Goal: Information Seeking & Learning: Learn about a topic

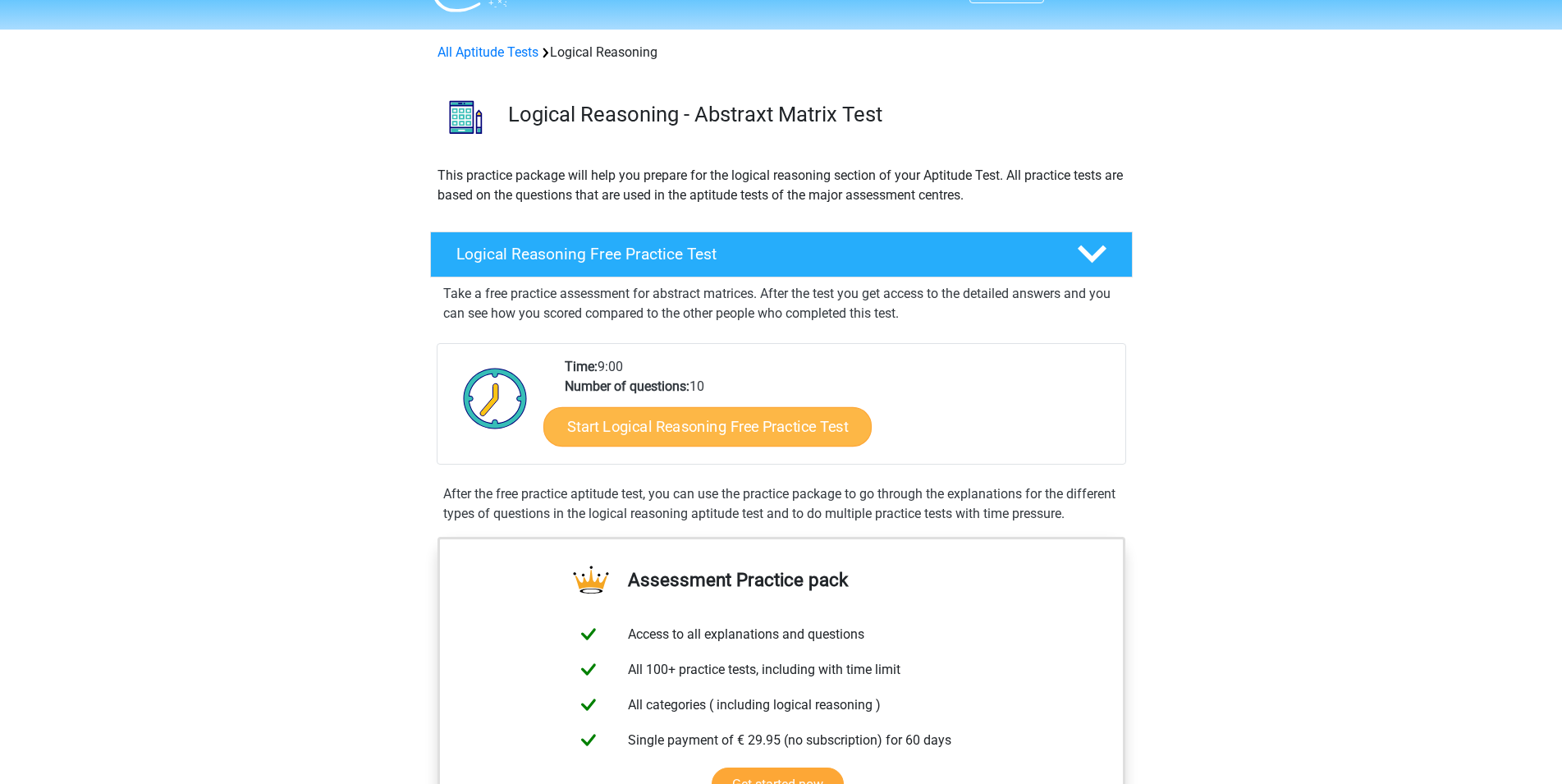
scroll to position [167, 0]
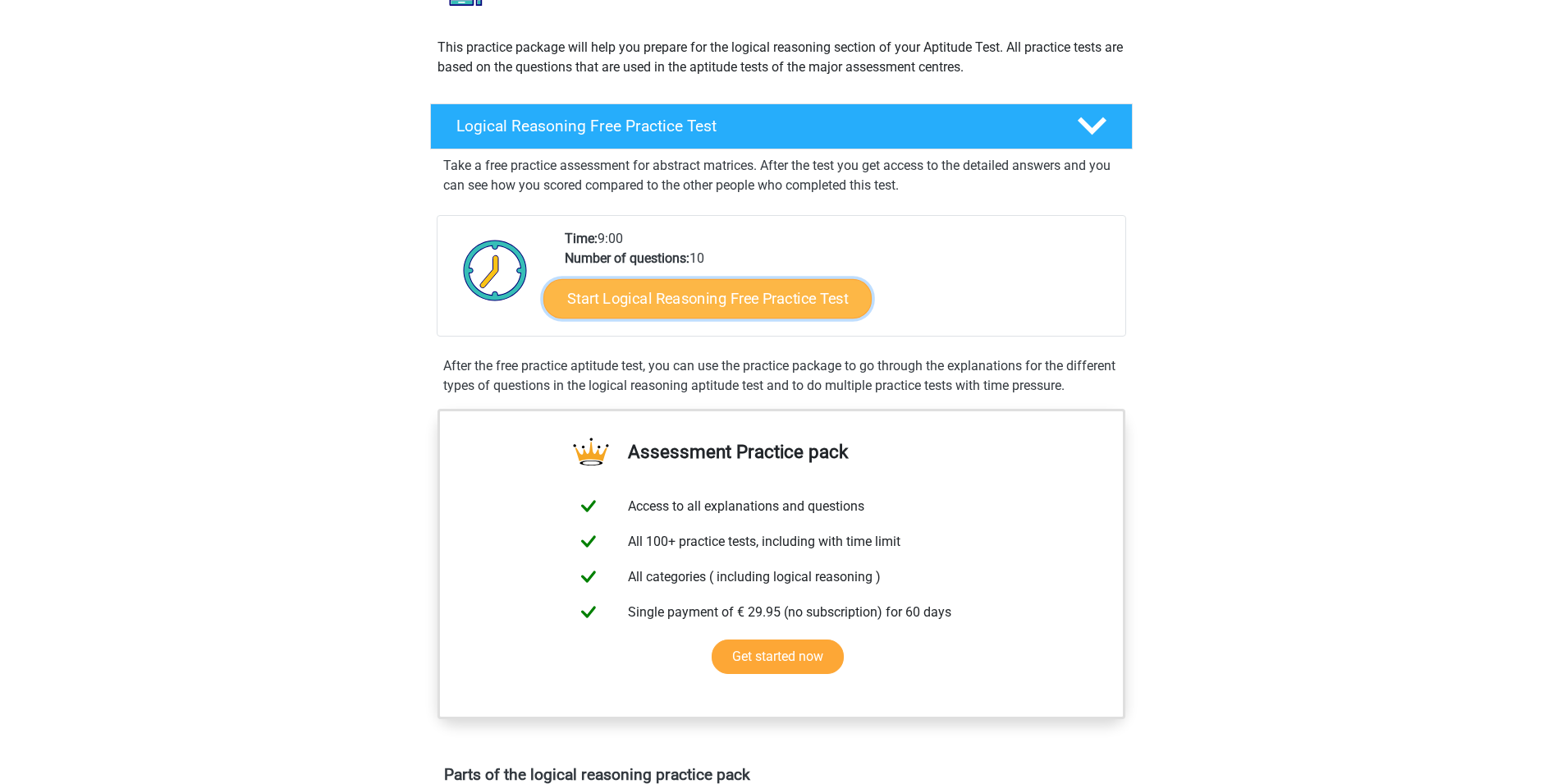
click at [718, 302] on link "Start Logical Reasoning Free Practice Test" at bounding box center [707, 298] width 328 height 40
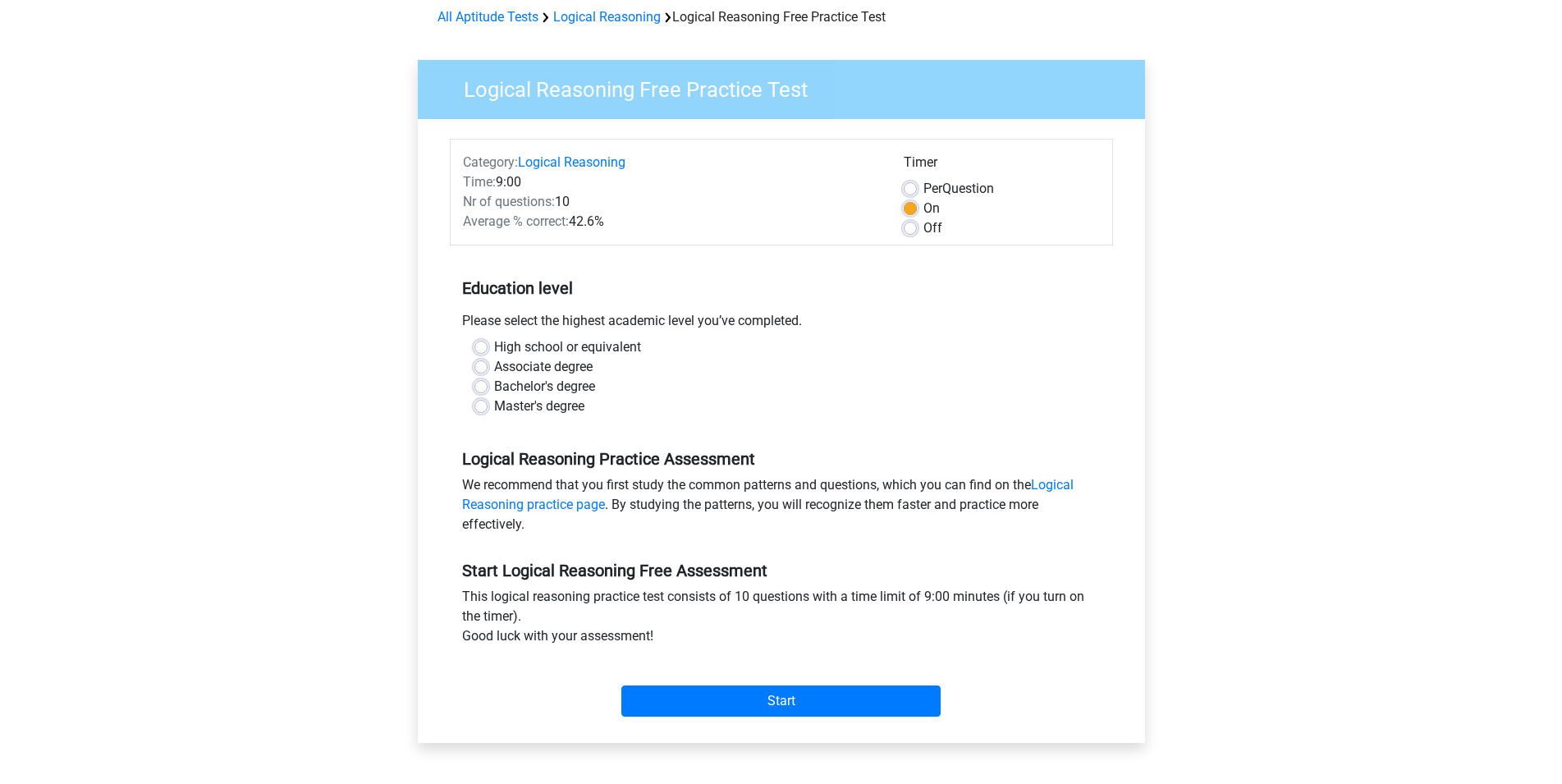
scroll to position [84, 0]
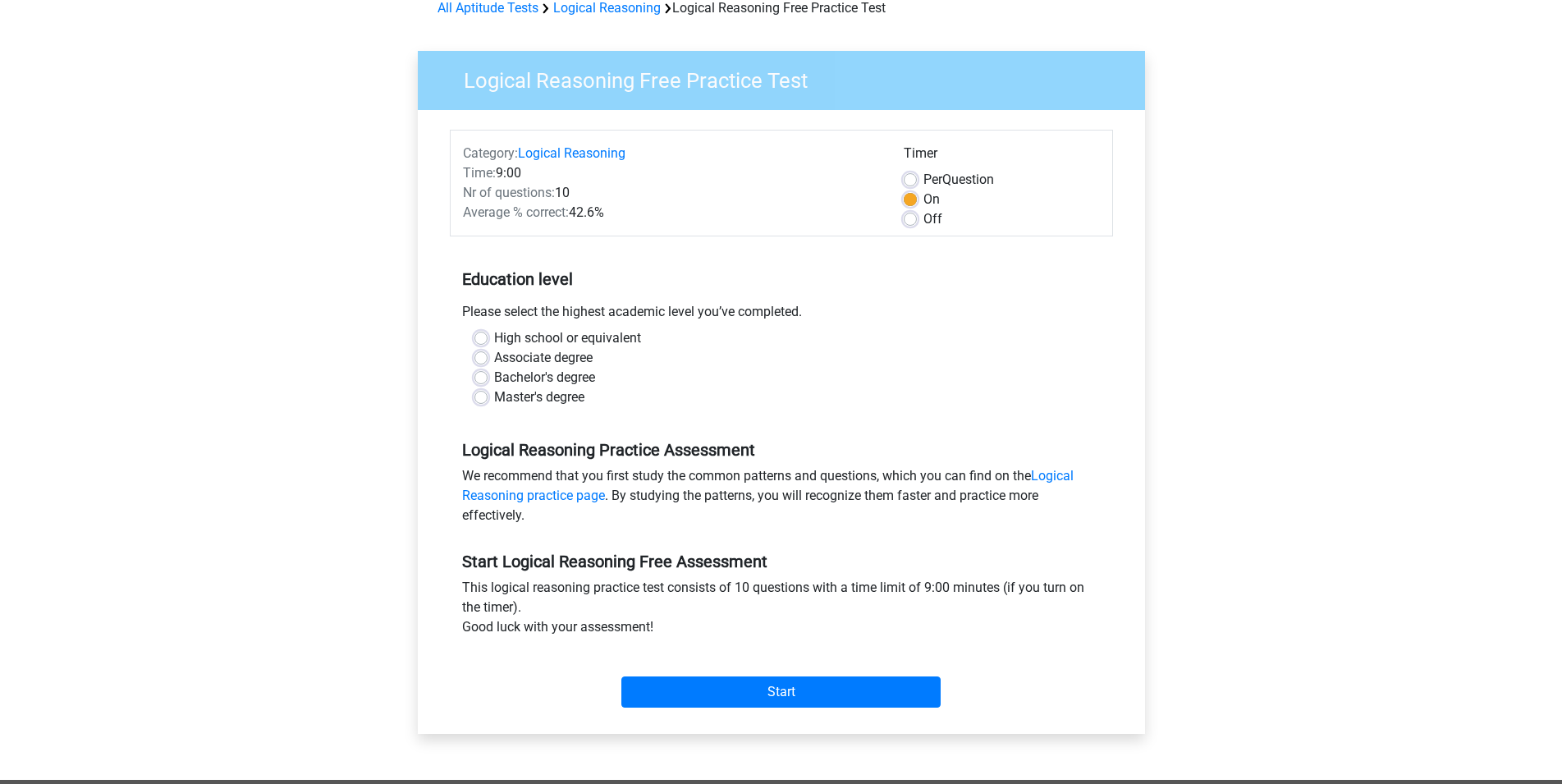
click at [494, 377] on label "Bachelor's degree" at bounding box center [545, 377] width 101 height 19
click at [479, 377] on input "Bachelor's degree" at bounding box center [481, 376] width 13 height 17
radio input "true"
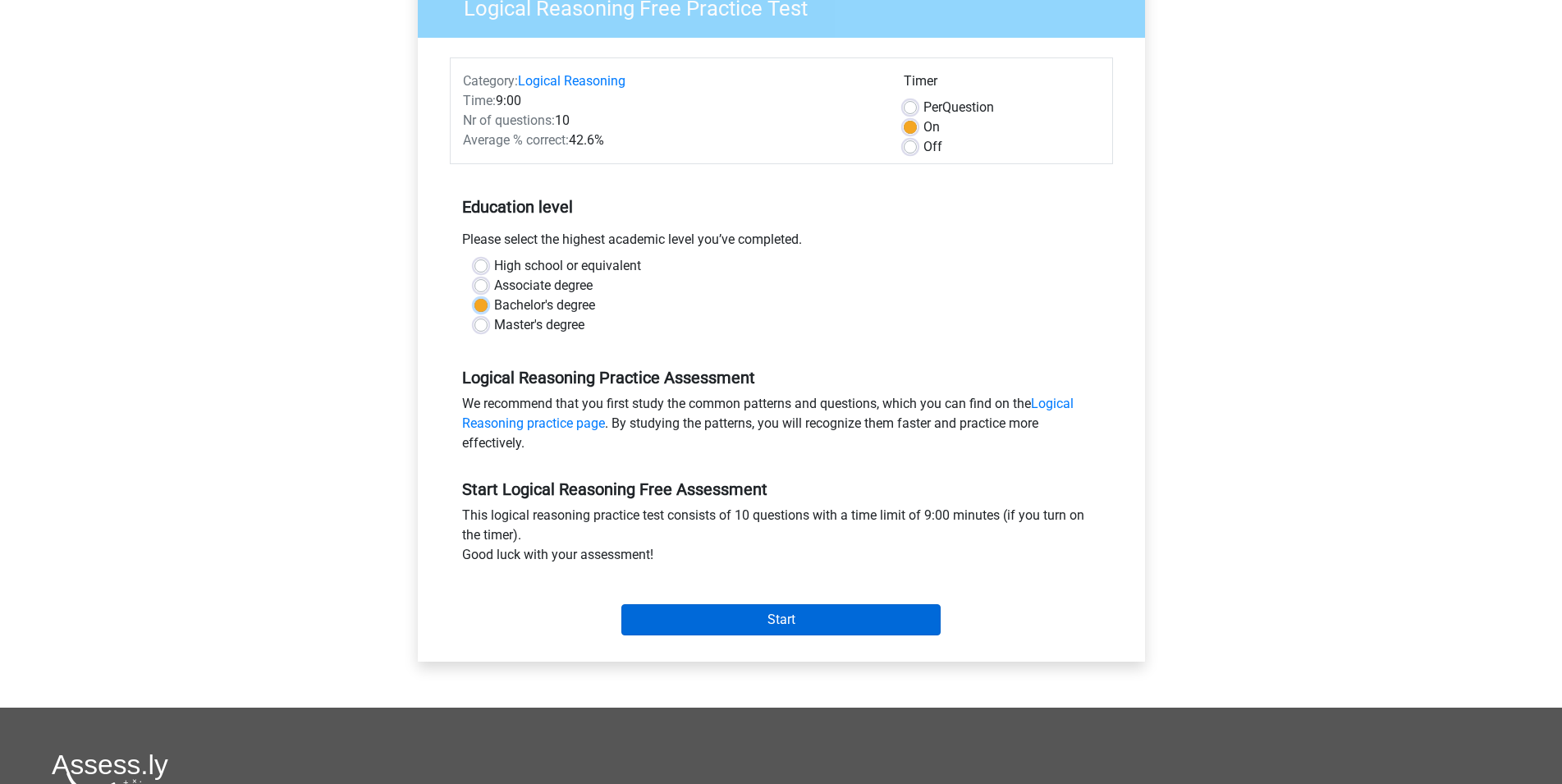
scroll to position [167, 0]
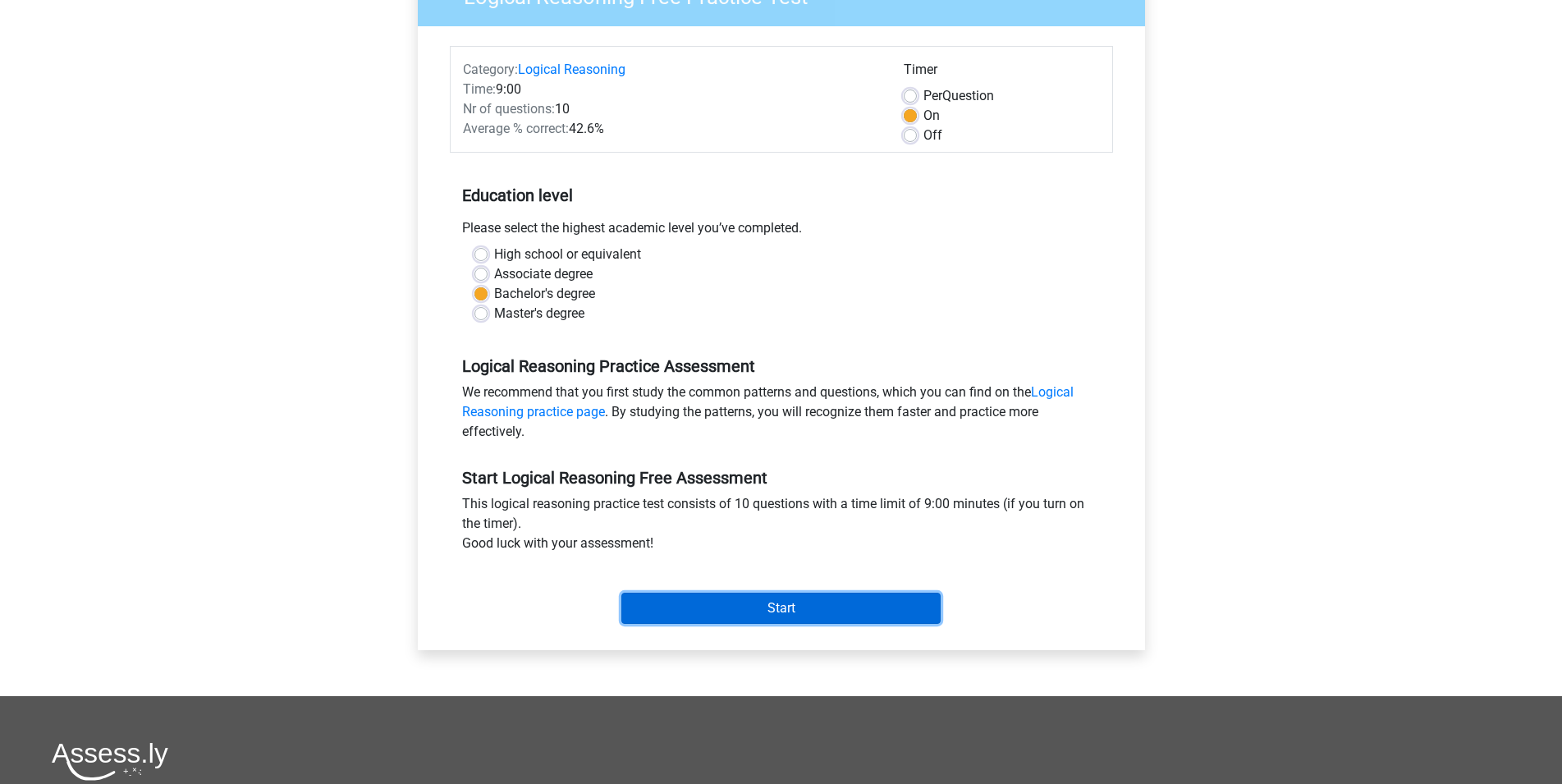
click at [772, 605] on input "Start" at bounding box center [781, 607] width 319 height 31
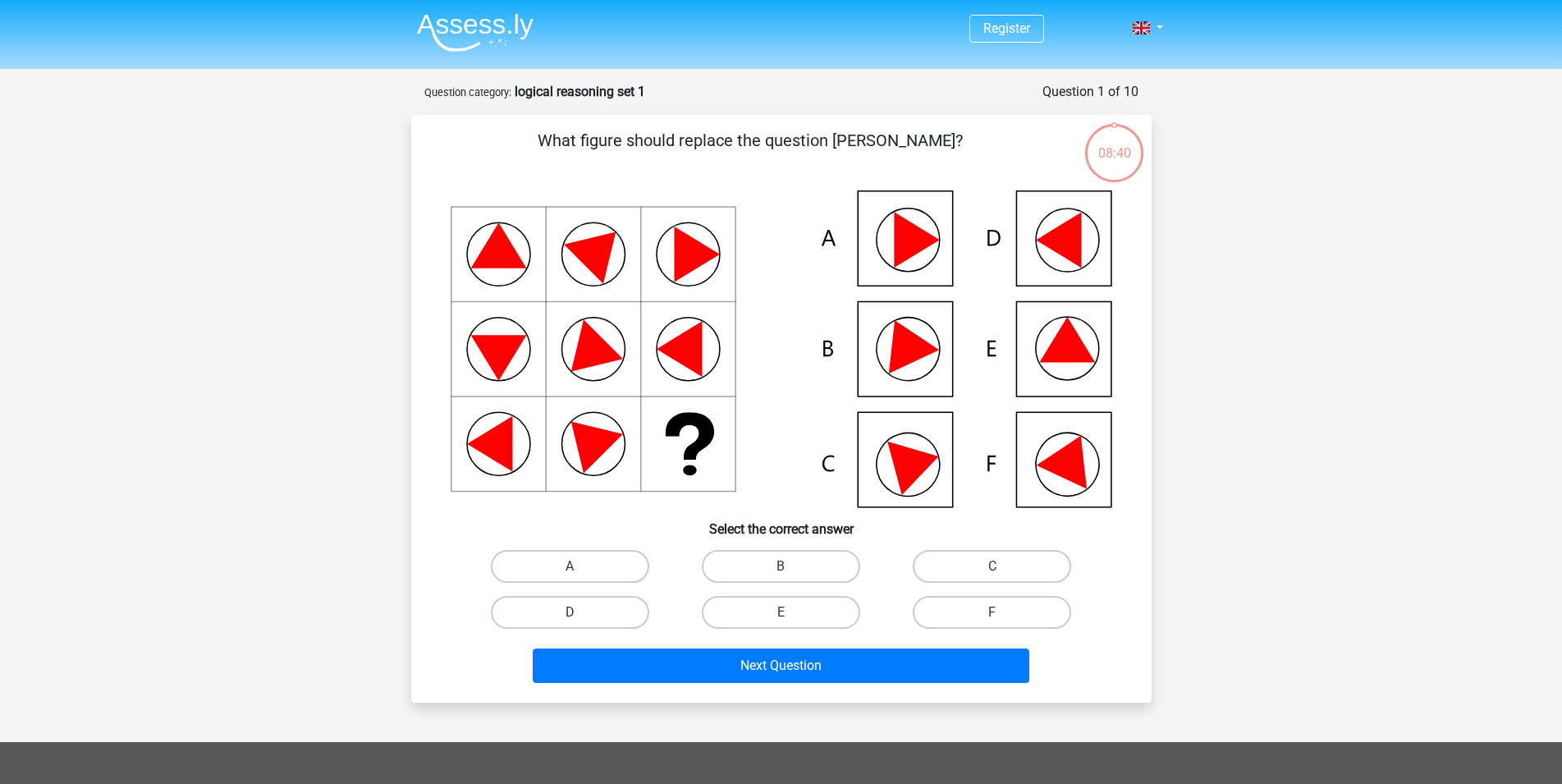
click at [1051, 219] on icon at bounding box center [781, 348] width 661 height 316
click at [581, 612] on div "D" at bounding box center [570, 612] width 198 height 33
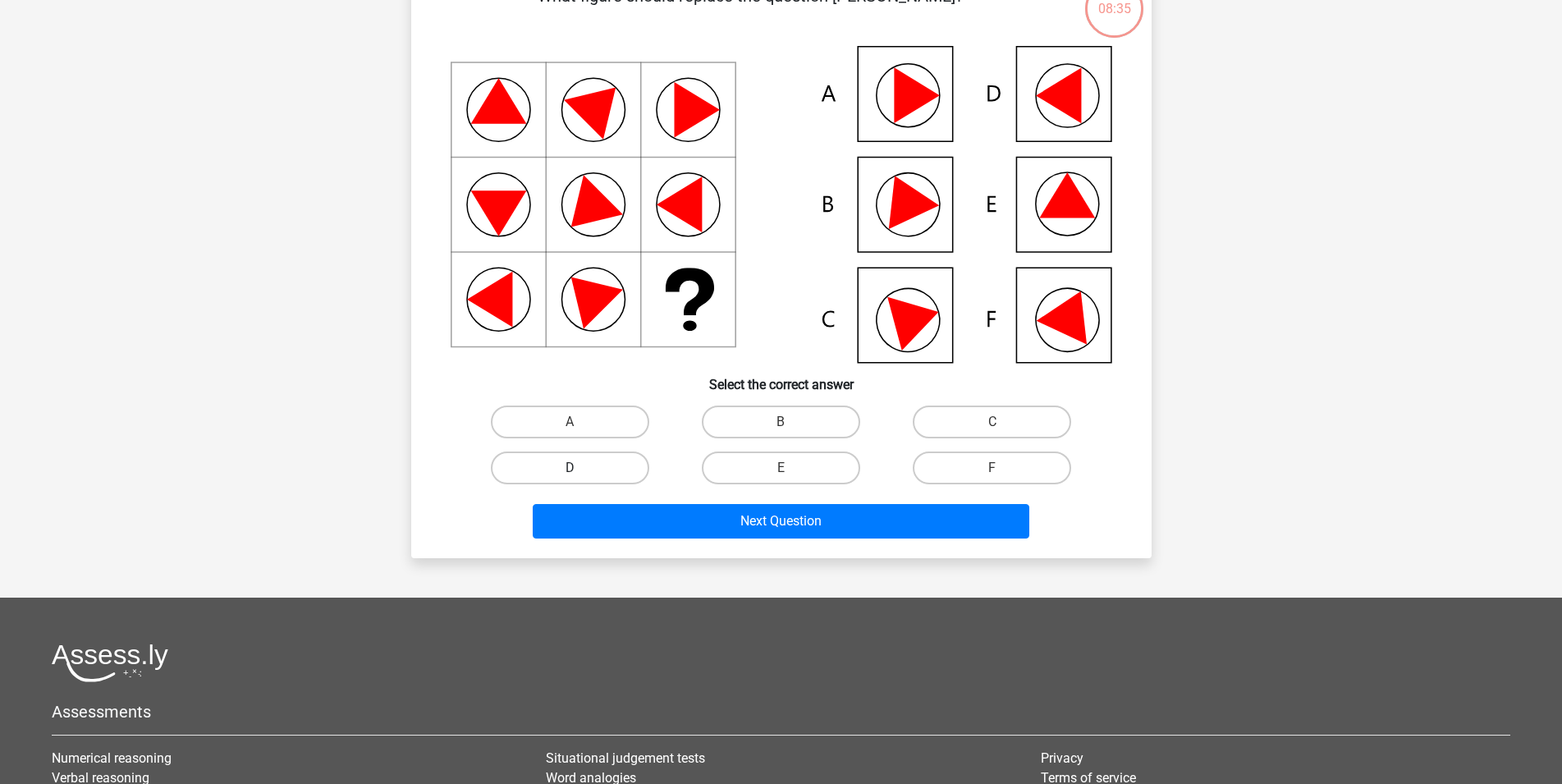
scroll to position [167, 0]
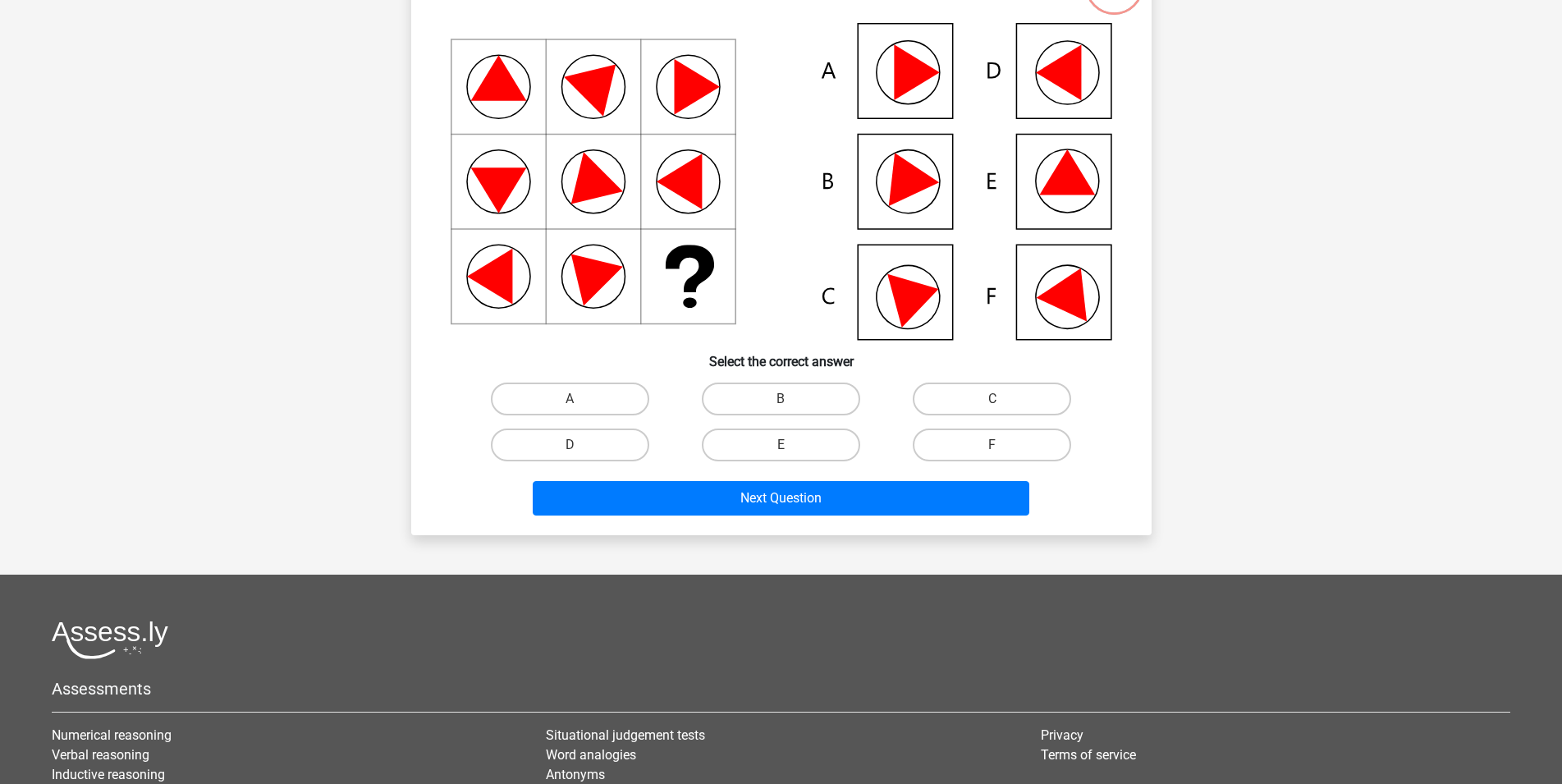
click at [575, 448] on input "D" at bounding box center [575, 450] width 11 height 11
radio input "true"
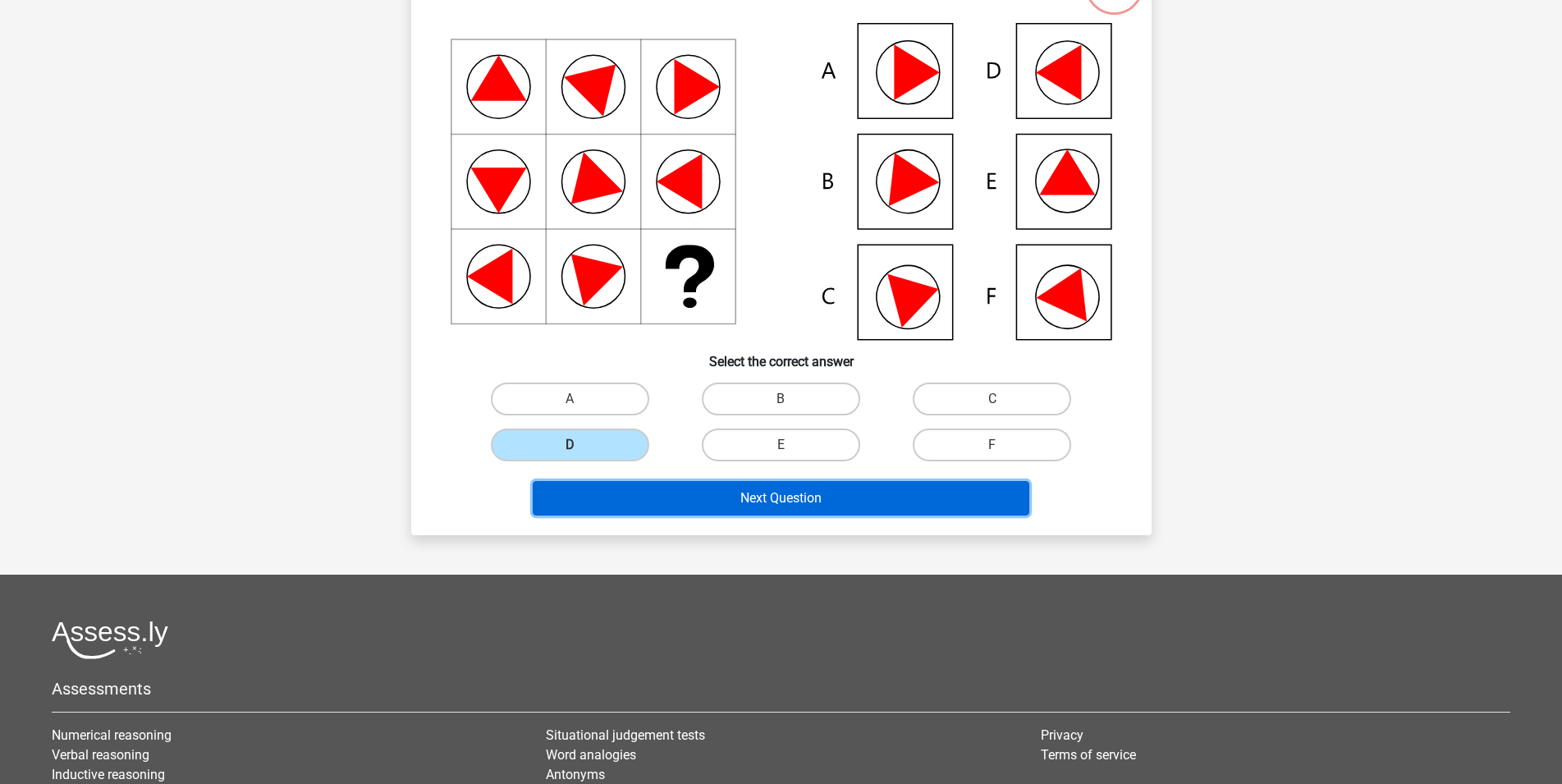
click at [775, 502] on button "Next Question" at bounding box center [781, 498] width 497 height 34
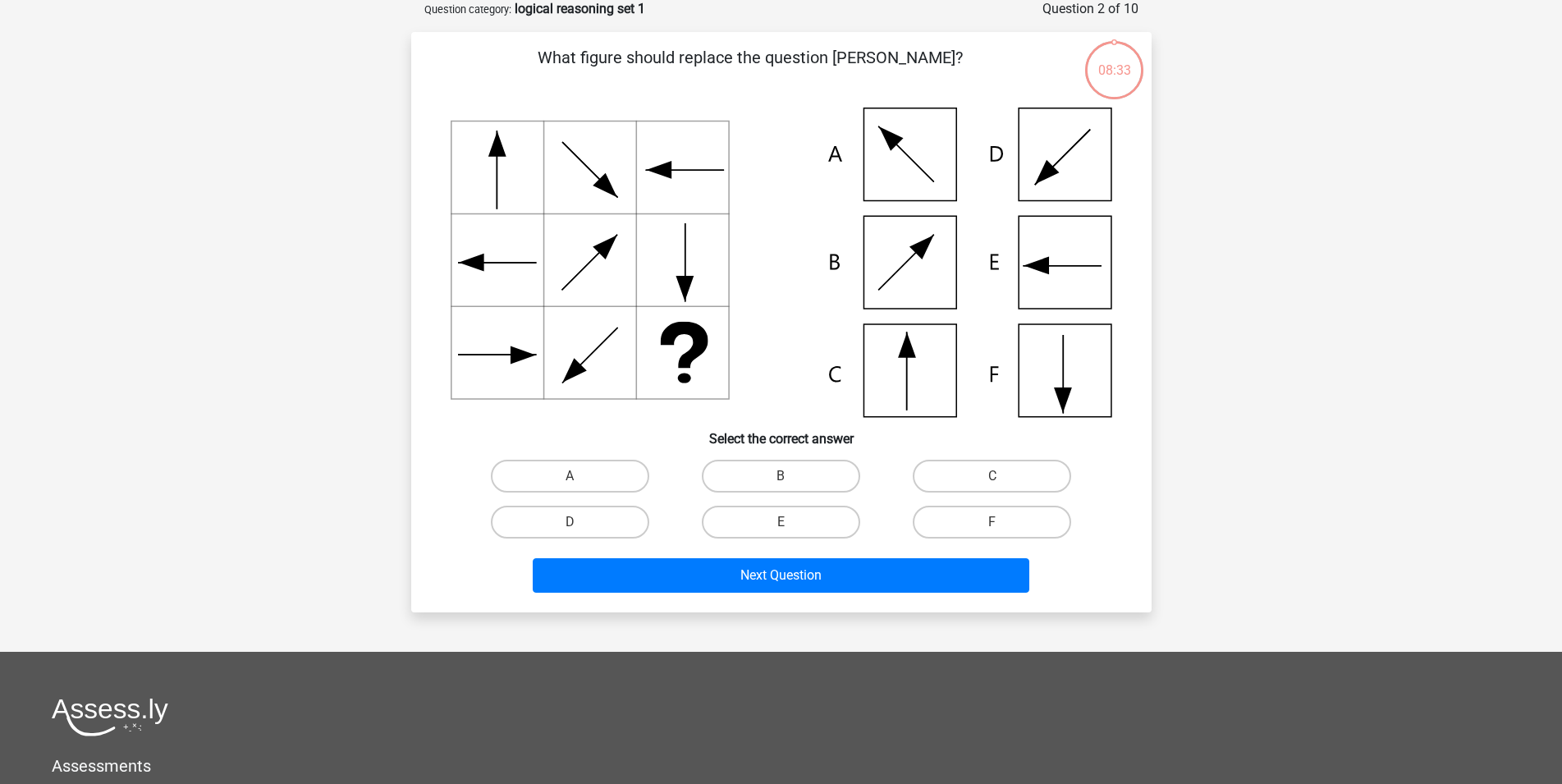
scroll to position [82, 0]
click at [989, 476] on label "C" at bounding box center [992, 476] width 158 height 33
click at [993, 476] on input "C" at bounding box center [998, 482] width 11 height 11
radio input "true"
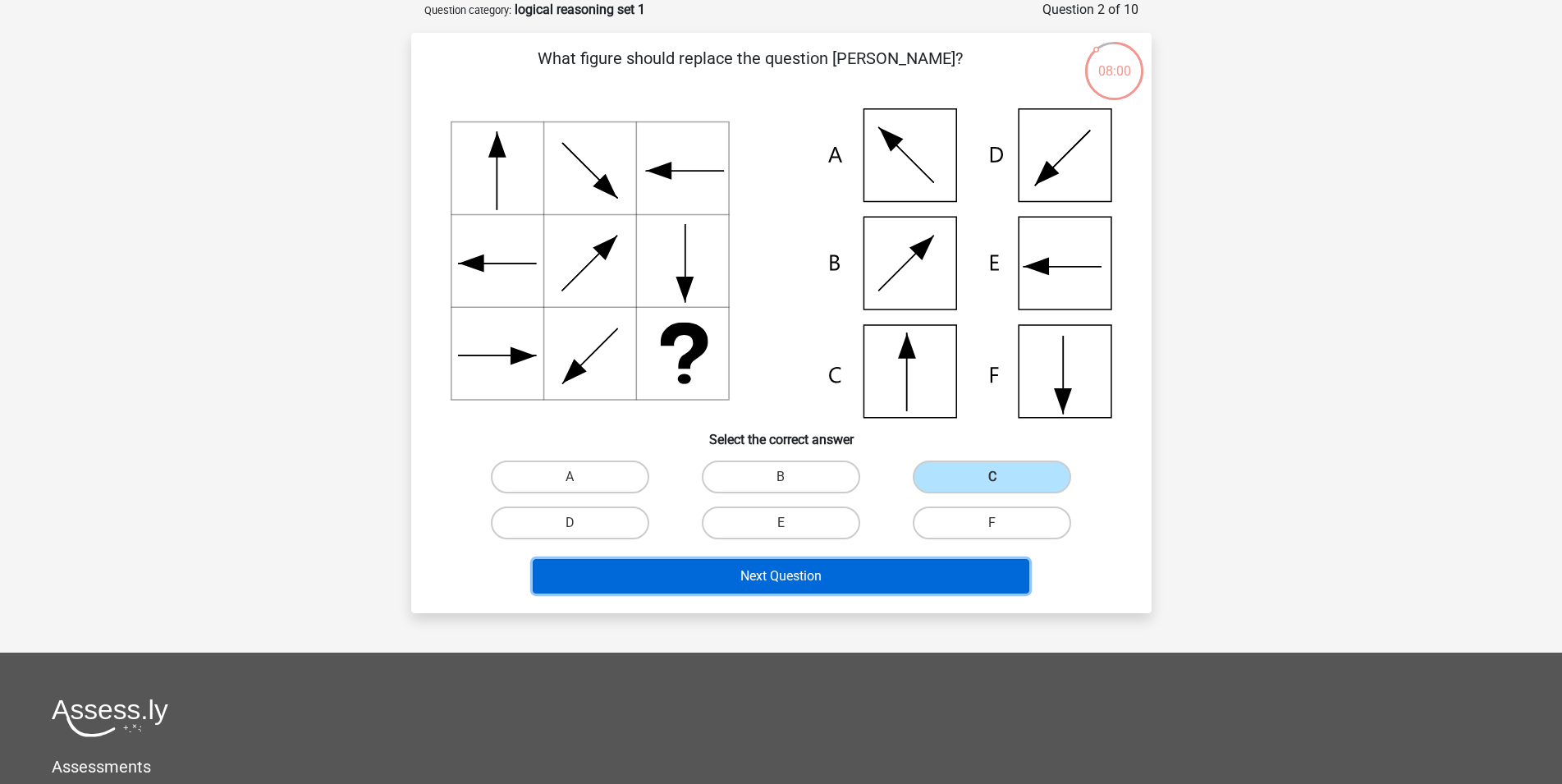
click at [791, 576] on button "Next Question" at bounding box center [781, 575] width 497 height 34
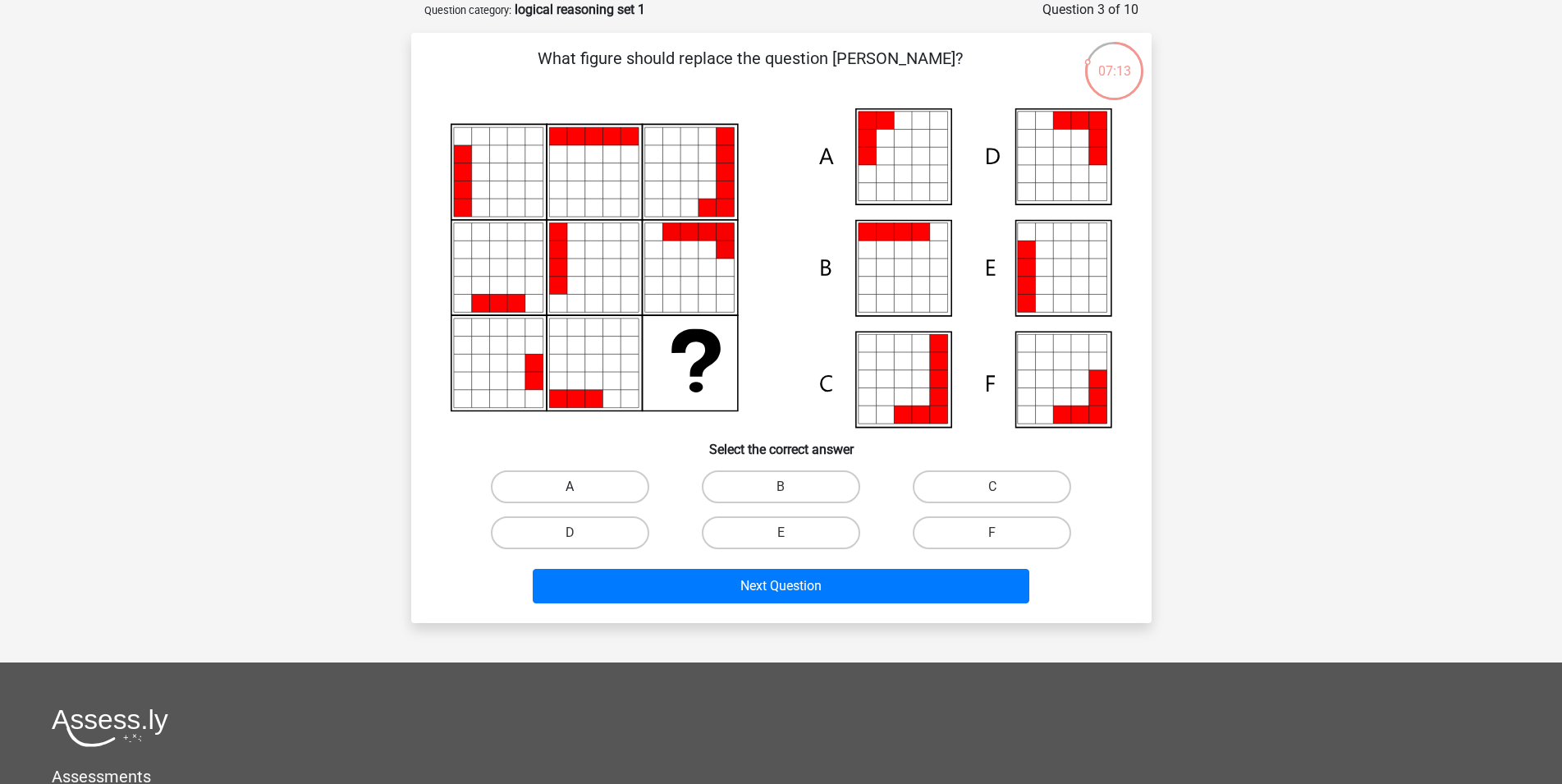
click at [608, 473] on label "A" at bounding box center [569, 486] width 158 height 33
click at [580, 487] on input "A" at bounding box center [575, 492] width 11 height 11
radio input "true"
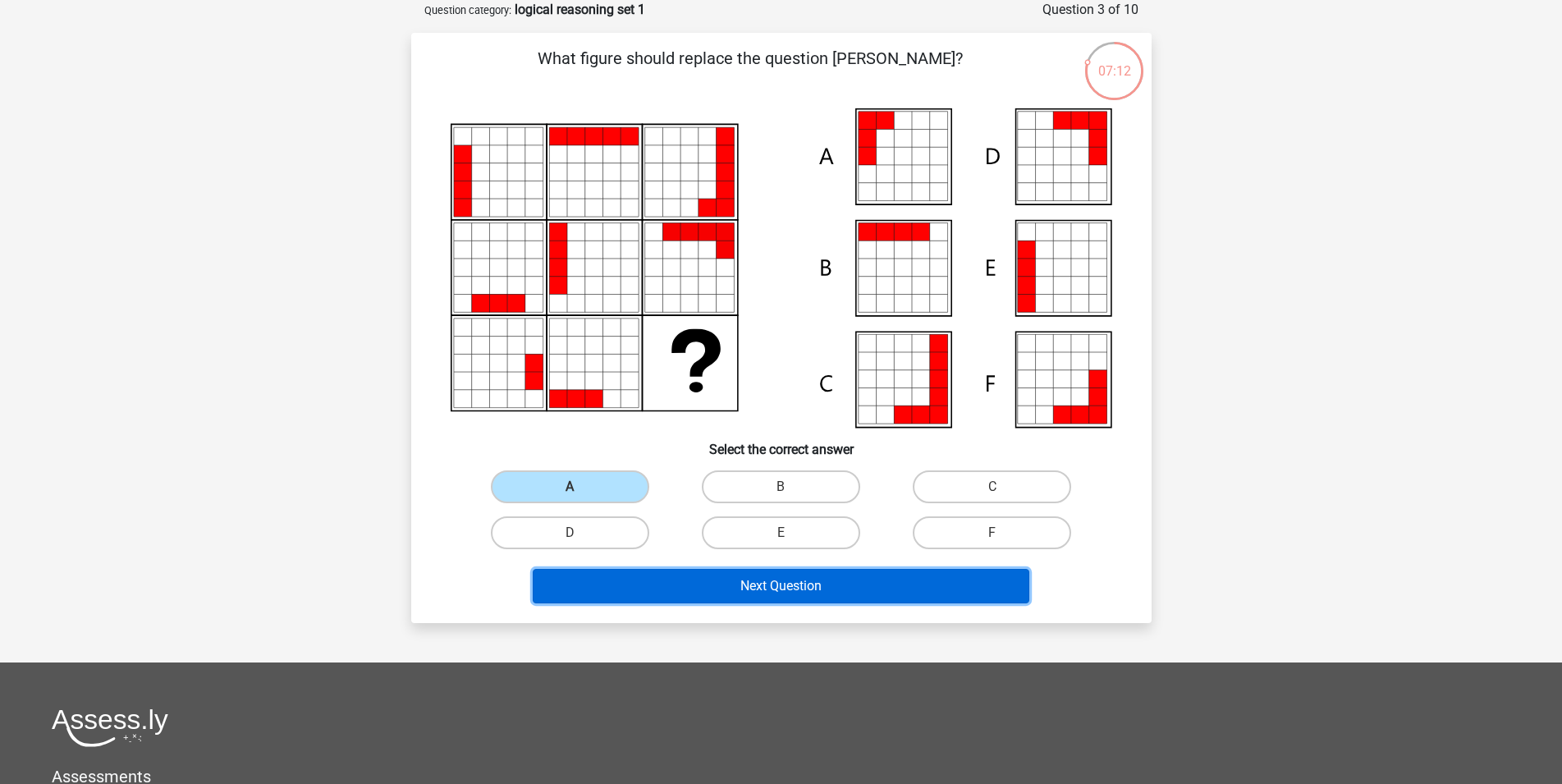
click at [817, 582] on button "Next Question" at bounding box center [781, 585] width 497 height 34
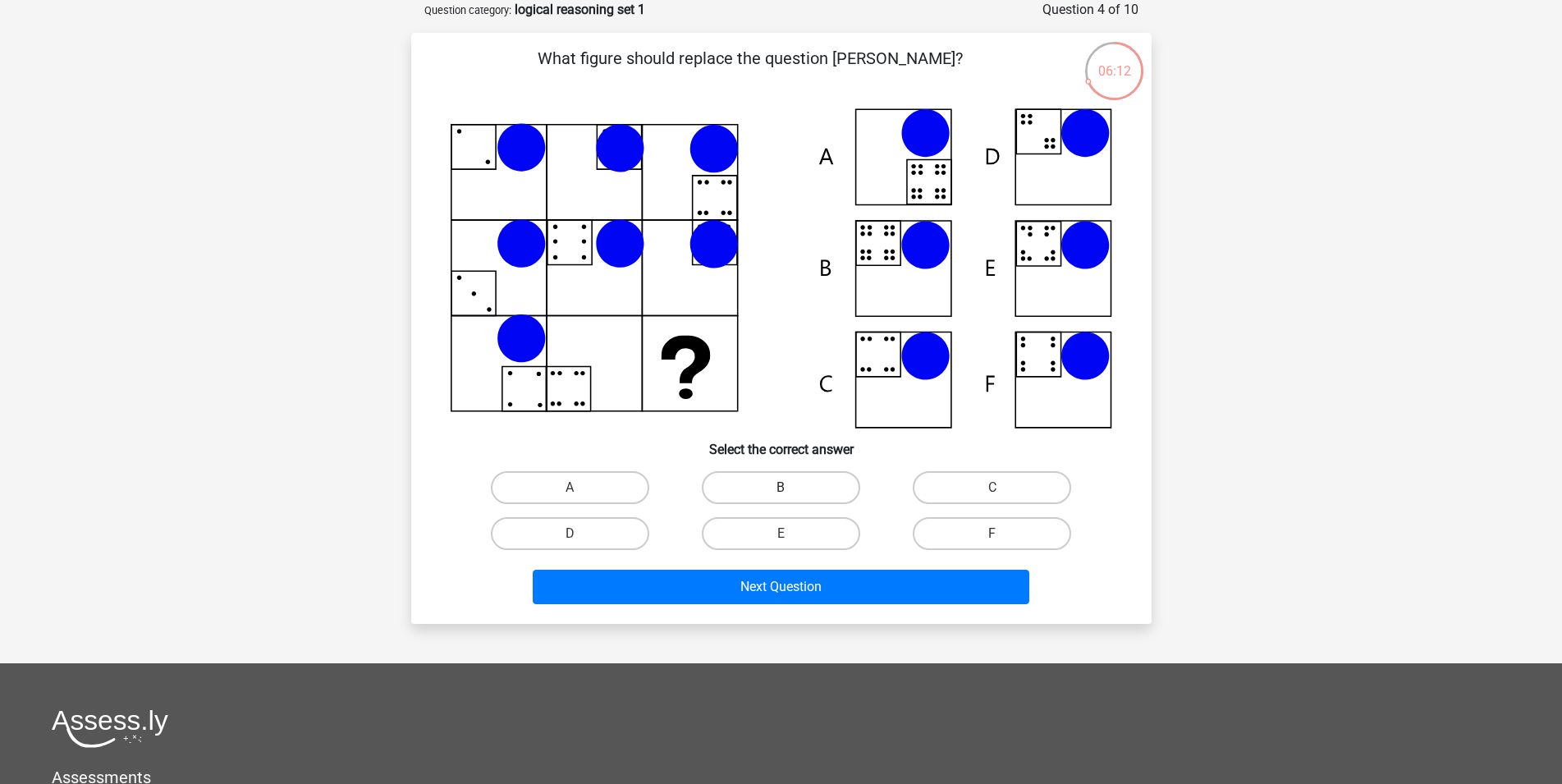
click at [811, 482] on label "B" at bounding box center [781, 487] width 158 height 33
click at [791, 488] on input "B" at bounding box center [786, 493] width 11 height 11
radio input "true"
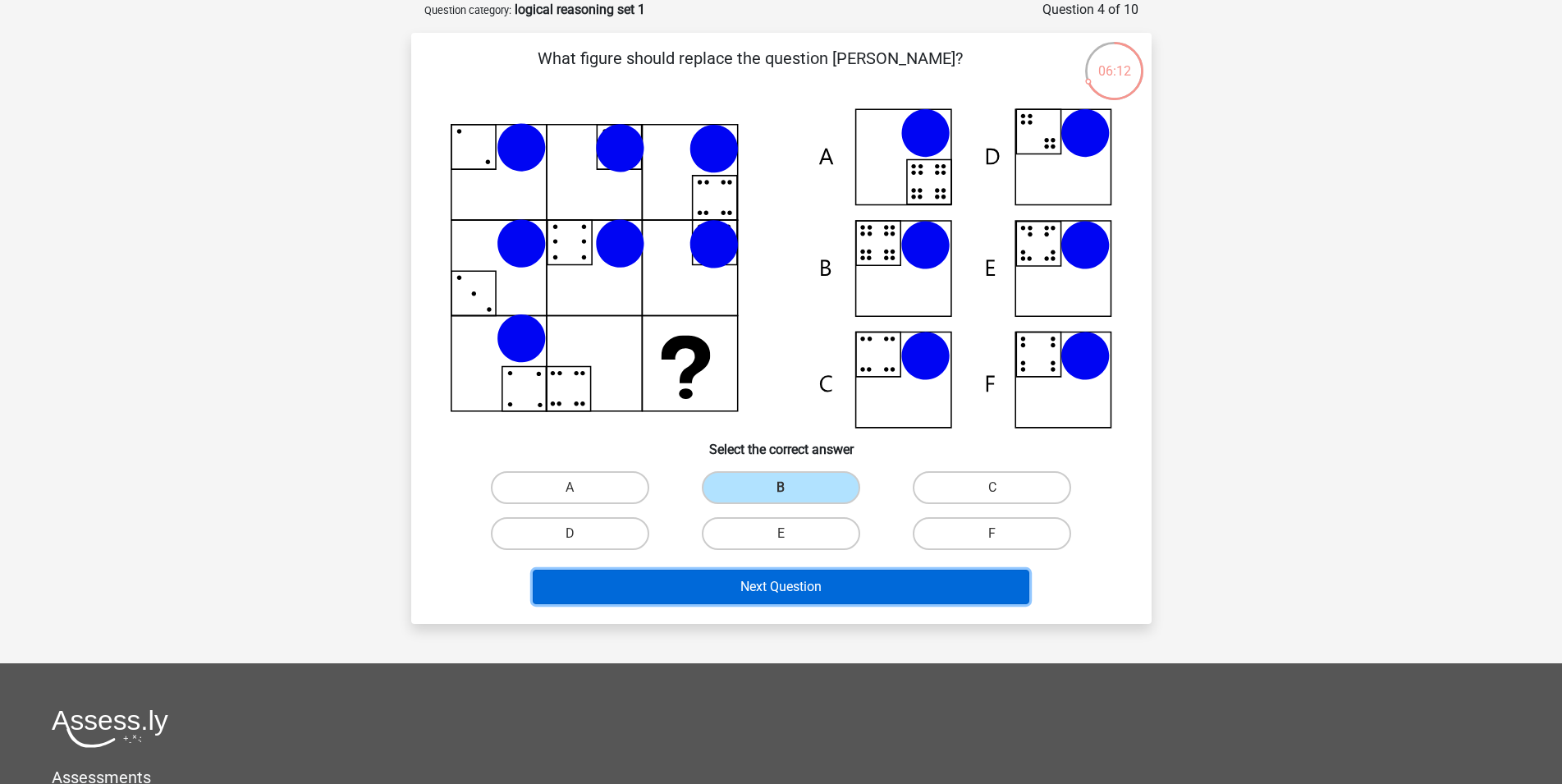
click at [795, 592] on button "Next Question" at bounding box center [781, 586] width 497 height 34
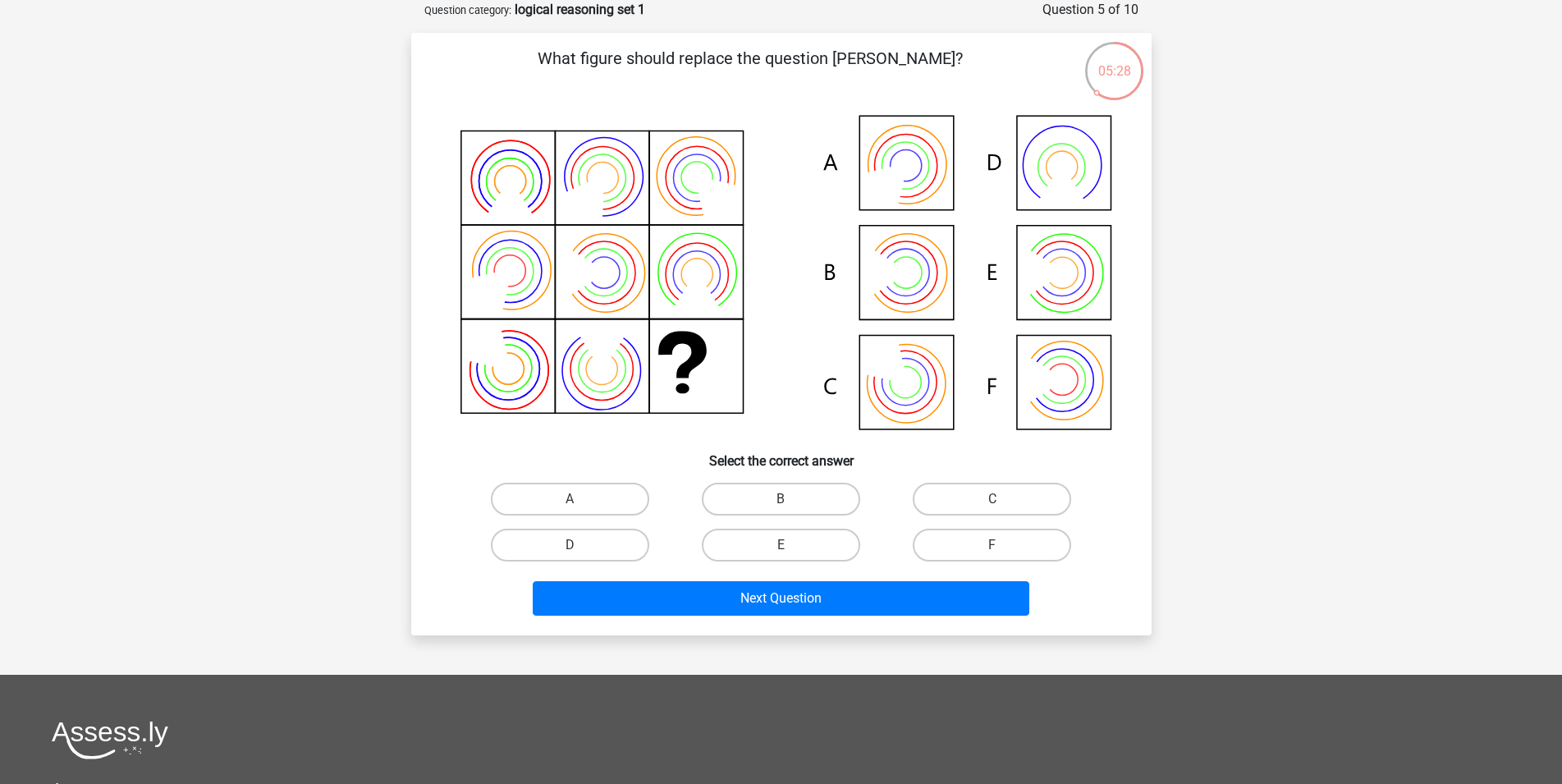
click at [922, 166] on icon at bounding box center [905, 165] width 44 height 44
click at [593, 496] on label "A" at bounding box center [569, 499] width 158 height 33
click at [580, 499] on input "A" at bounding box center [575, 505] width 11 height 11
radio input "true"
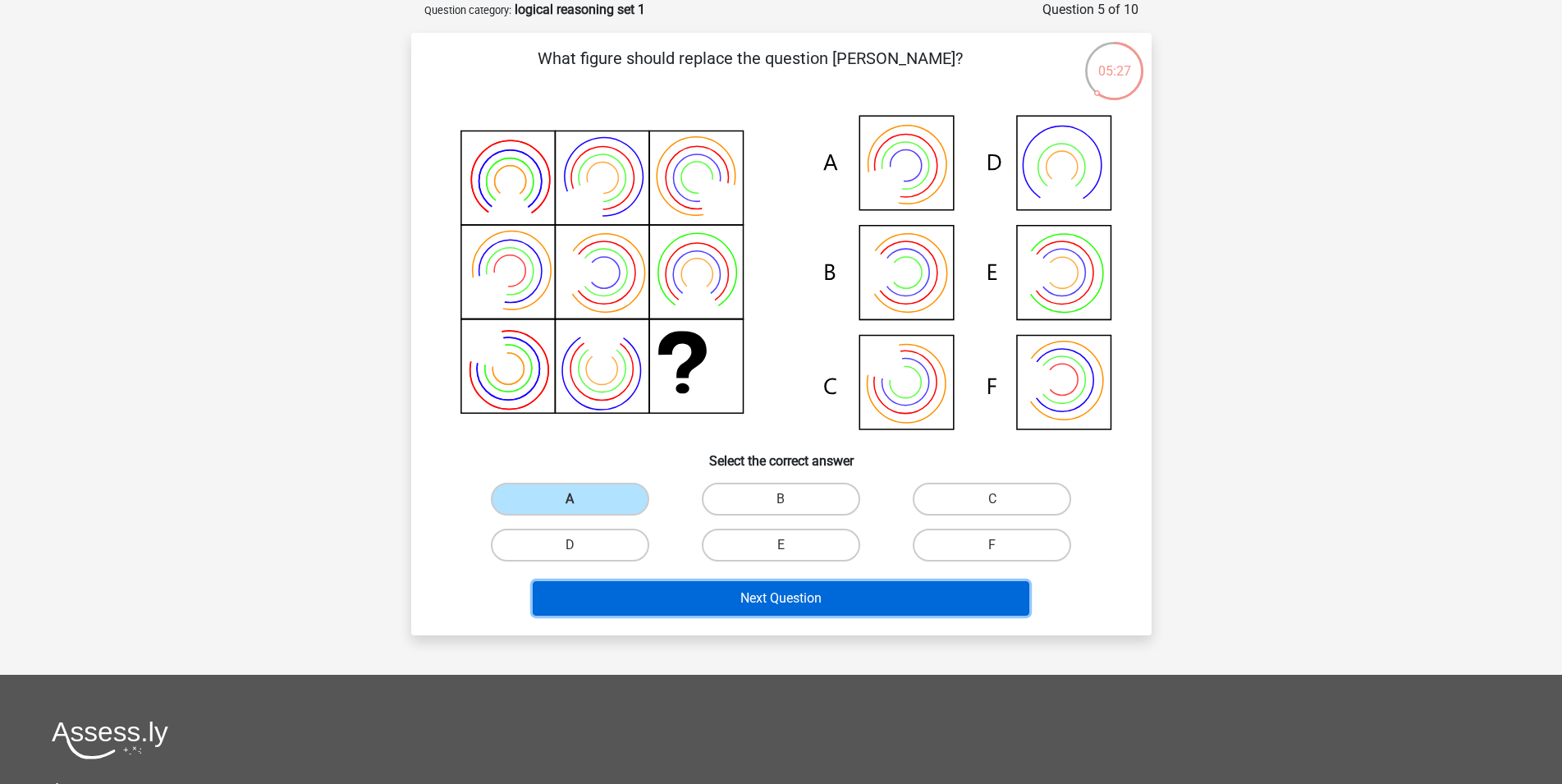
click at [810, 597] on button "Next Question" at bounding box center [781, 598] width 497 height 34
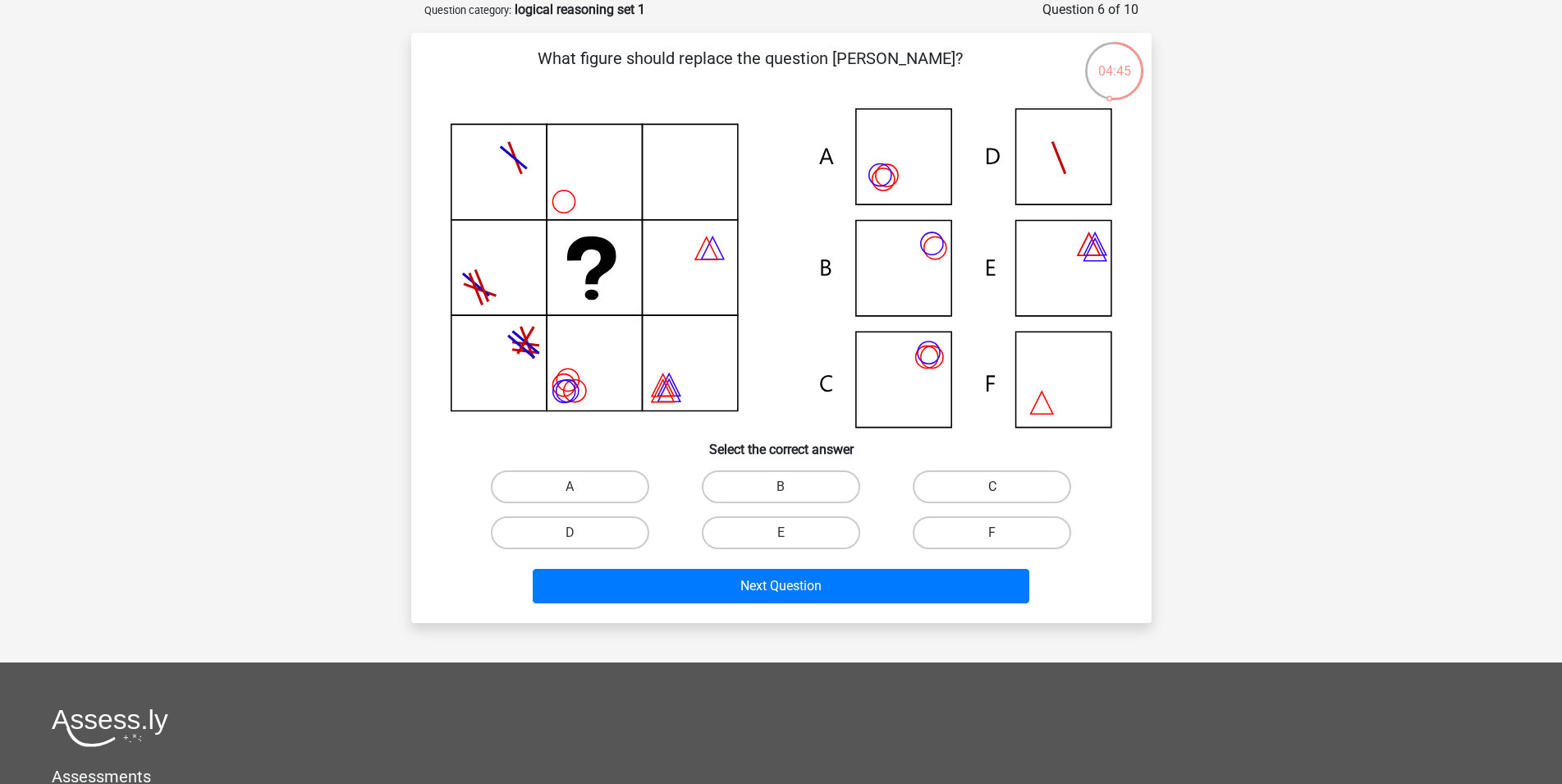
click at [1010, 489] on label "C" at bounding box center [992, 486] width 158 height 33
click at [1003, 489] on input "C" at bounding box center [998, 492] width 11 height 11
radio input "true"
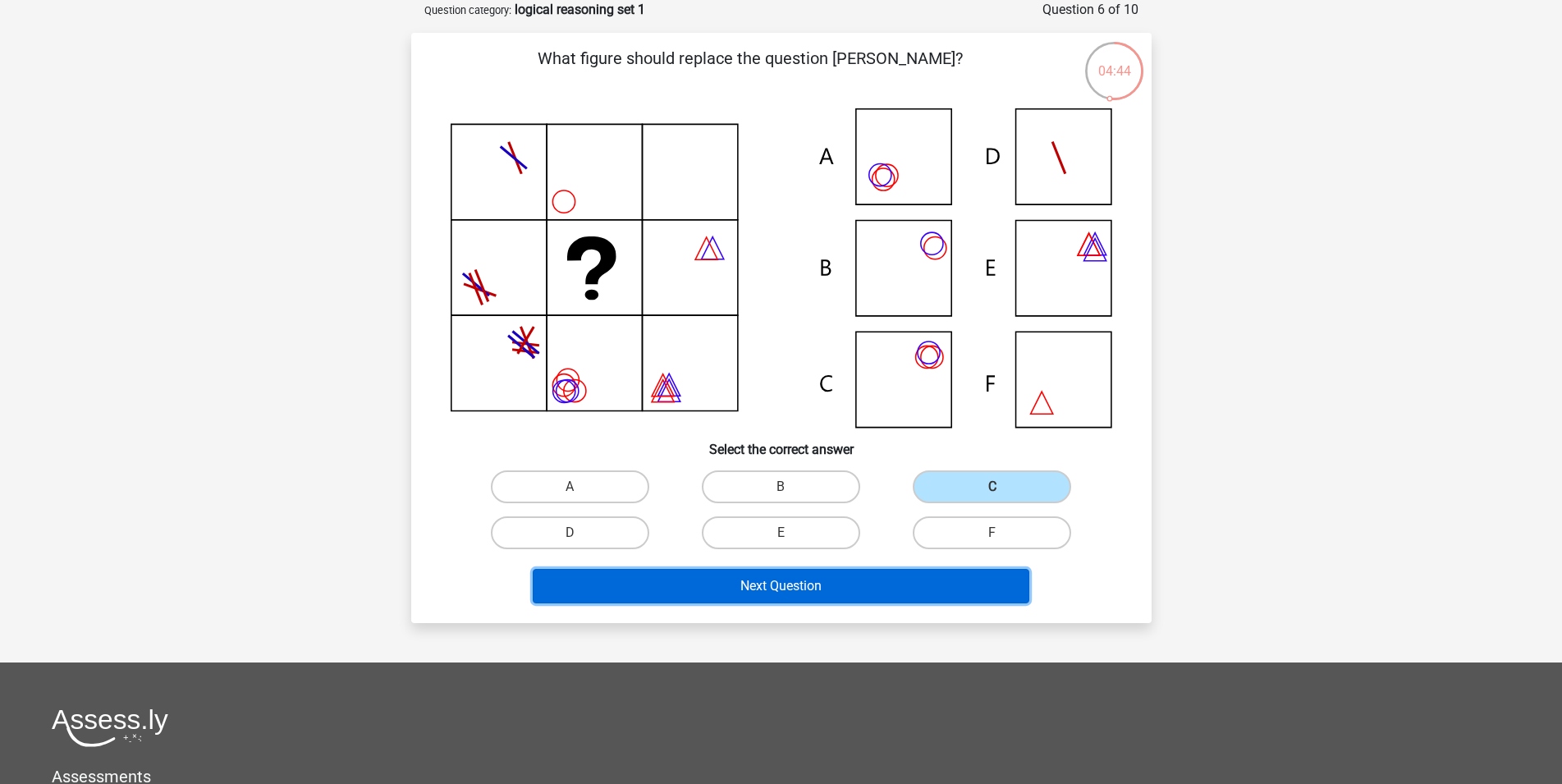
click at [781, 588] on button "Next Question" at bounding box center [781, 585] width 497 height 34
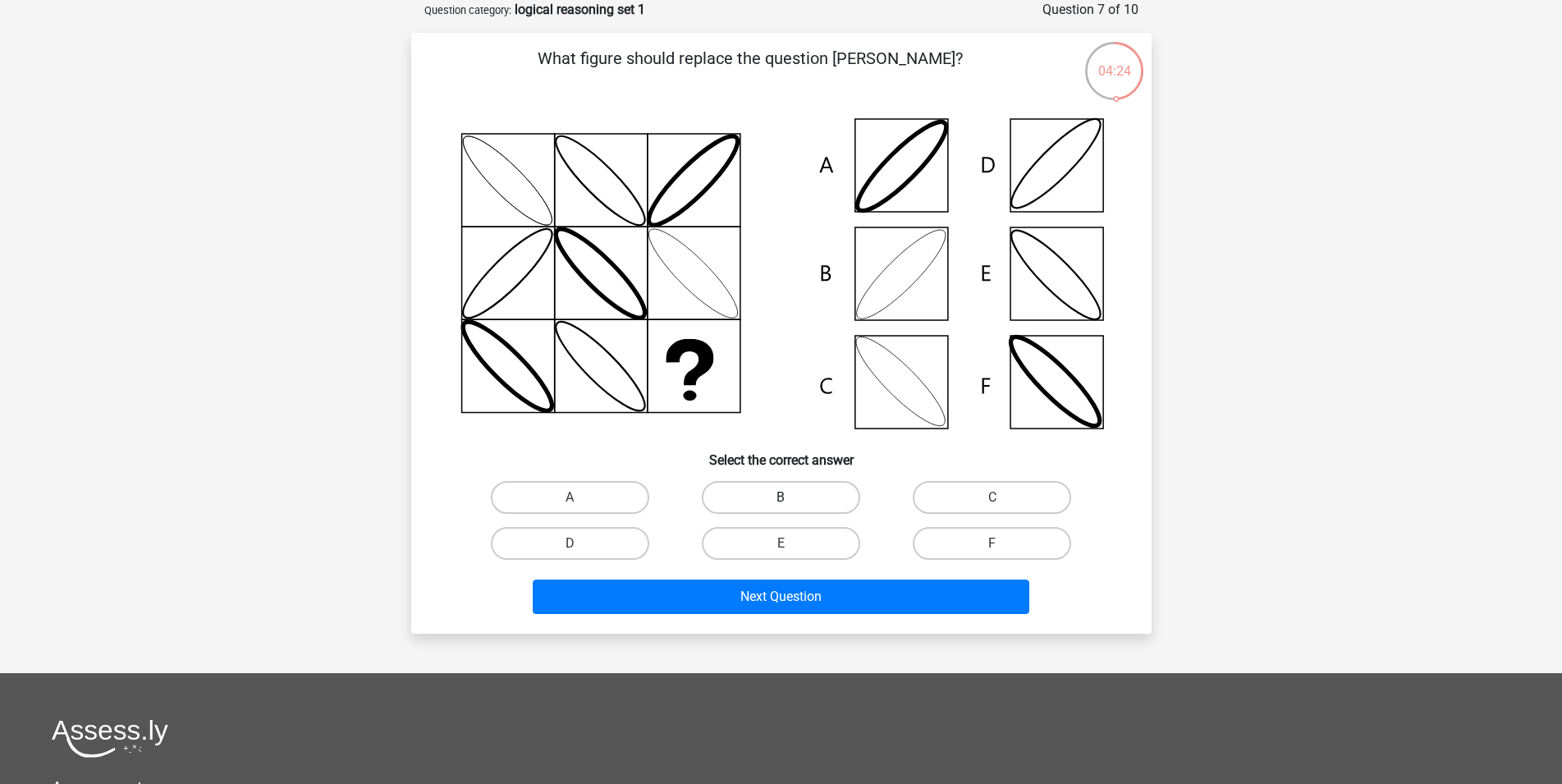
click at [779, 490] on label "B" at bounding box center [781, 497] width 158 height 33
click at [781, 498] on input "B" at bounding box center [786, 503] width 11 height 11
radio input "true"
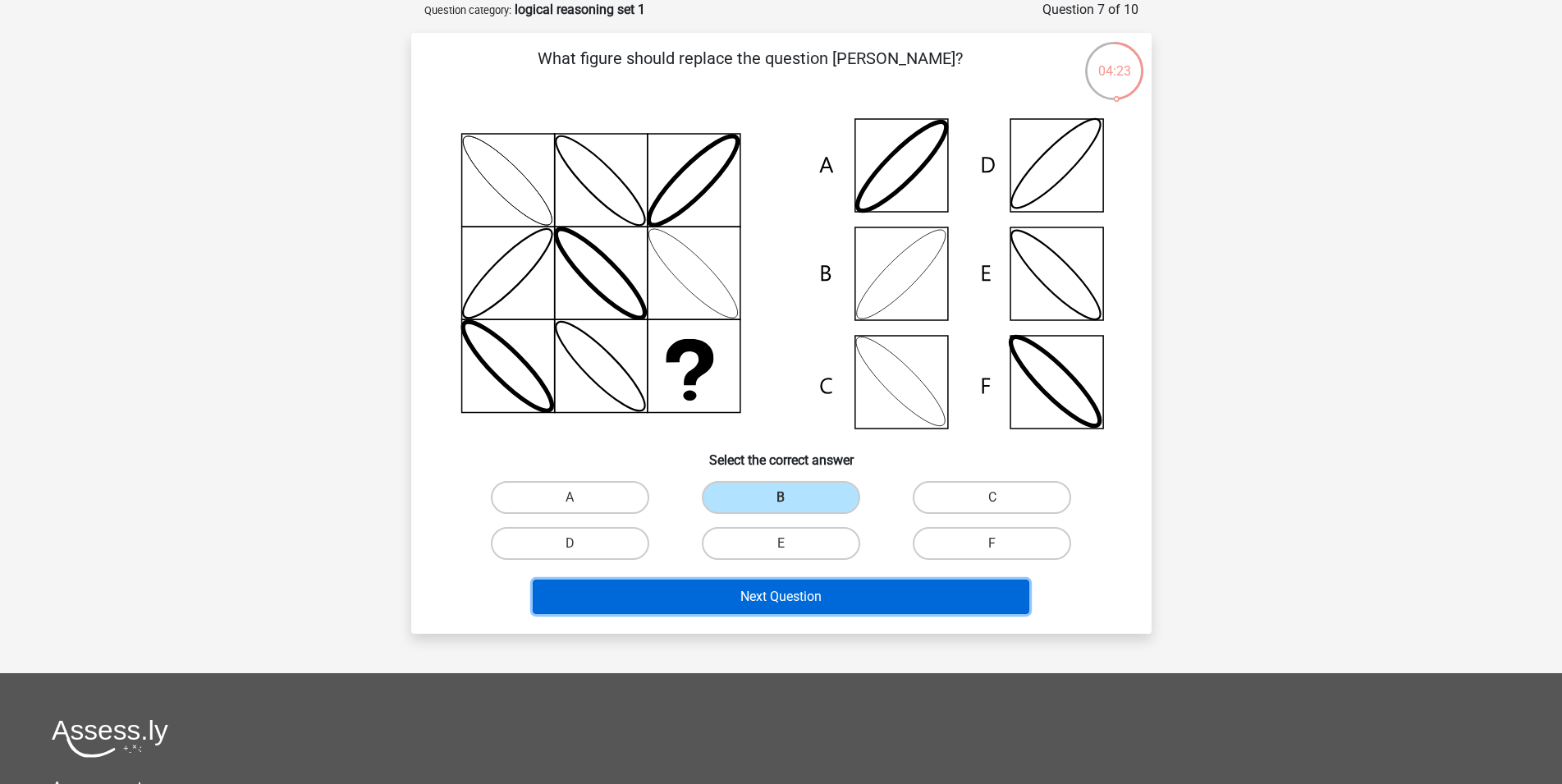
click at [794, 592] on button "Next Question" at bounding box center [781, 597] width 497 height 34
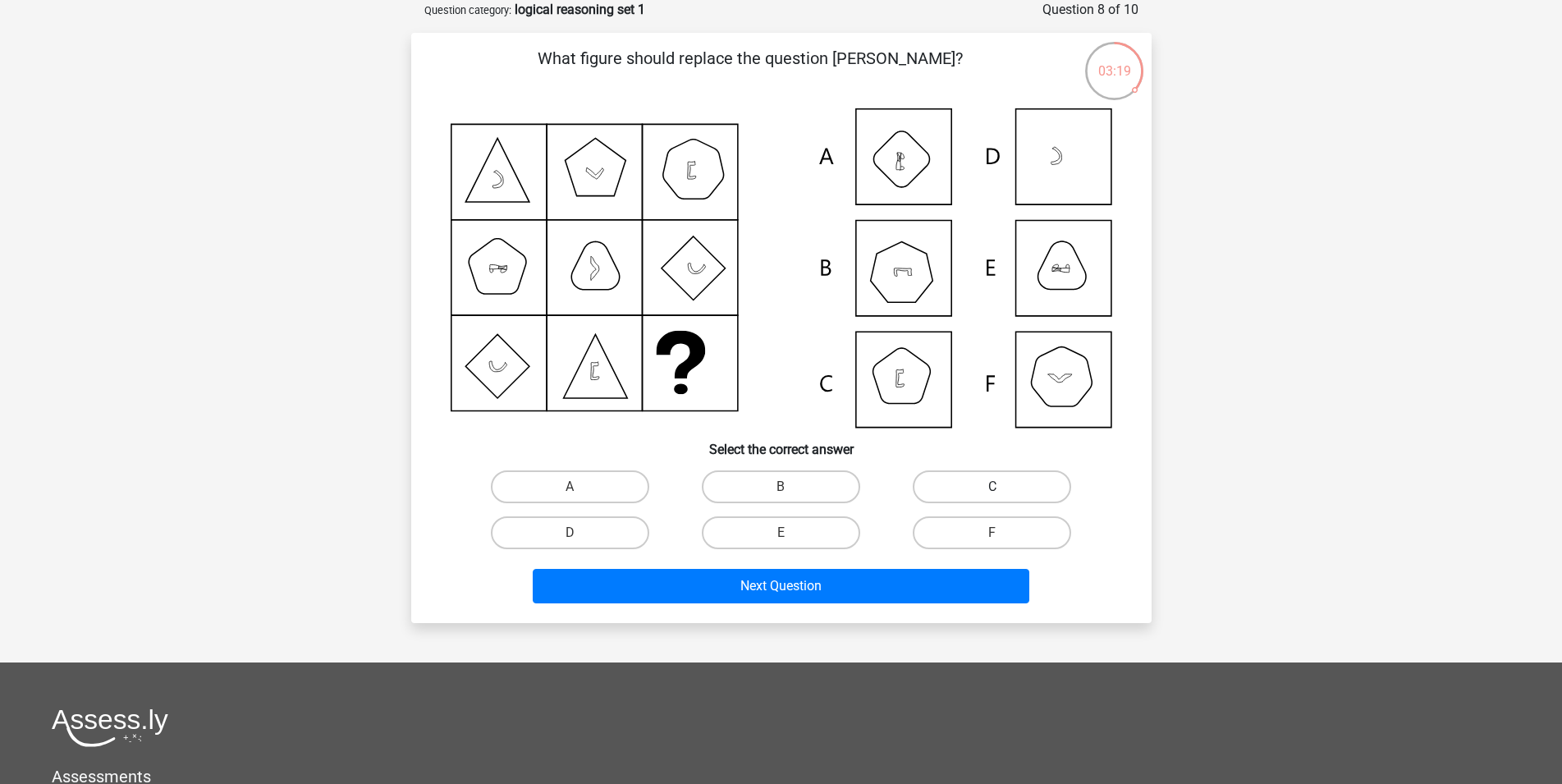
click at [970, 484] on label "C" at bounding box center [992, 486] width 158 height 33
click at [993, 487] on input "C" at bounding box center [998, 492] width 11 height 11
radio input "true"
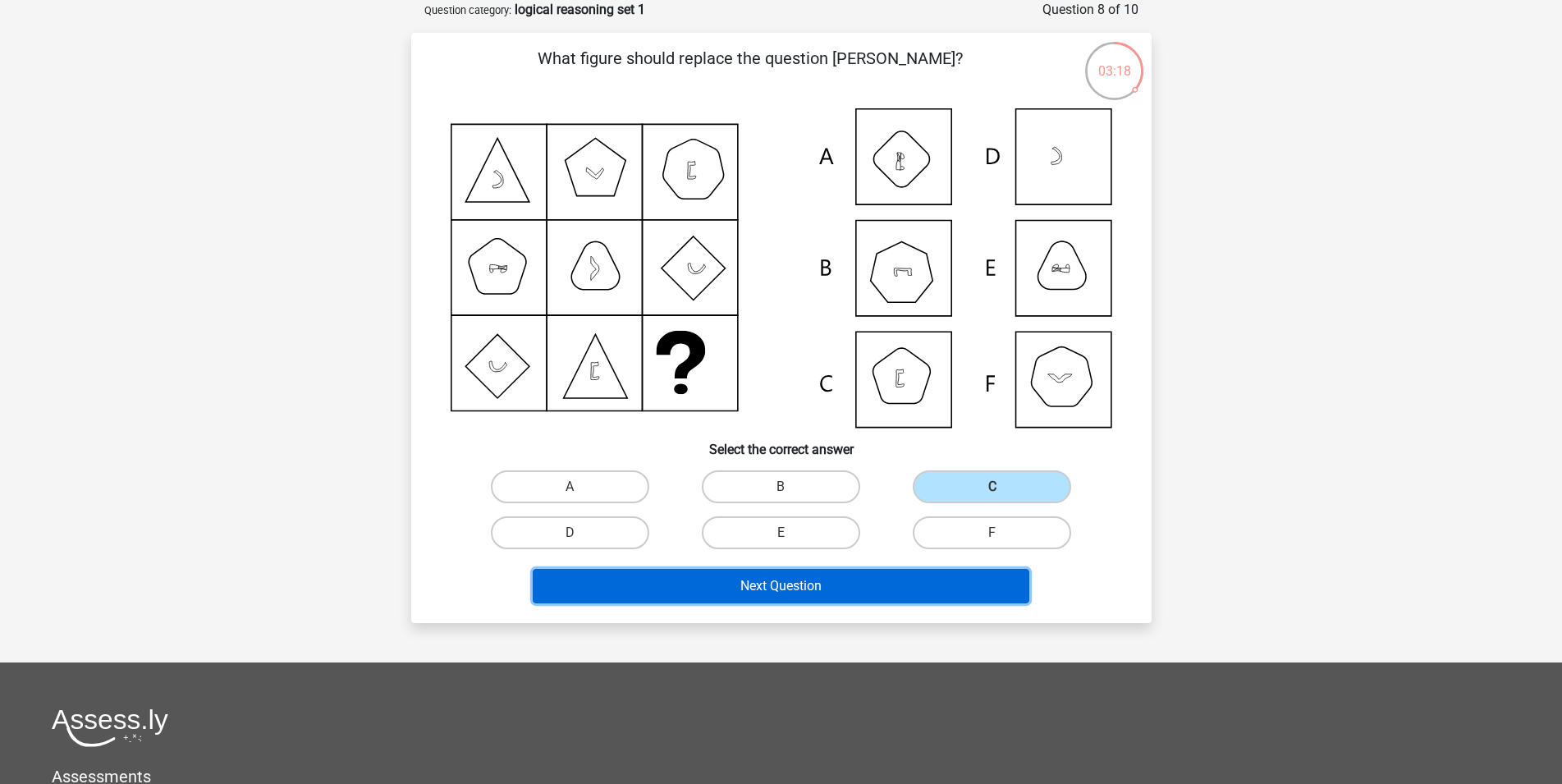
click at [832, 589] on button "Next Question" at bounding box center [781, 585] width 497 height 34
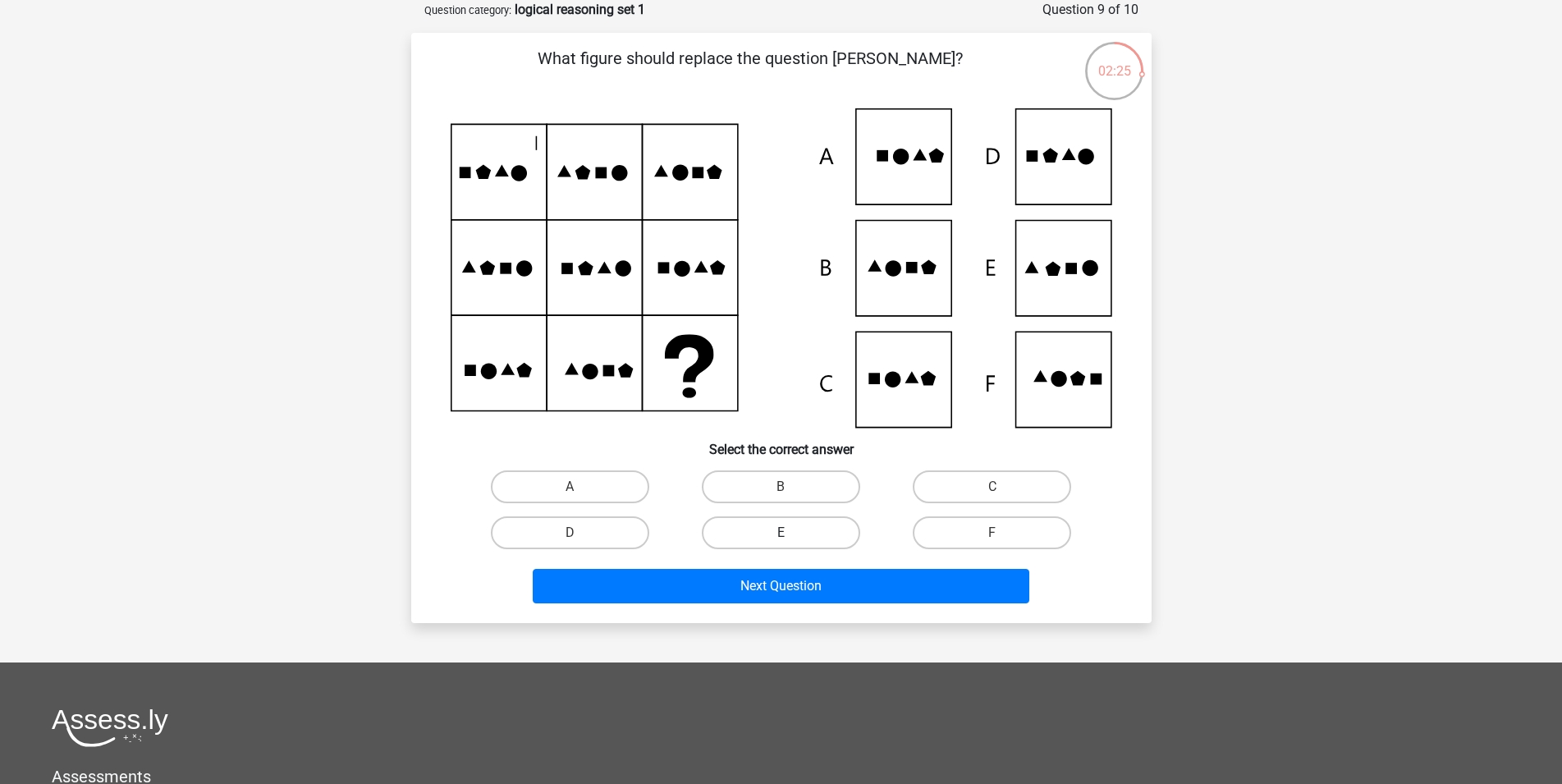
click at [744, 533] on label "E" at bounding box center [781, 532] width 158 height 33
click at [781, 533] on input "E" at bounding box center [786, 538] width 11 height 11
radio input "true"
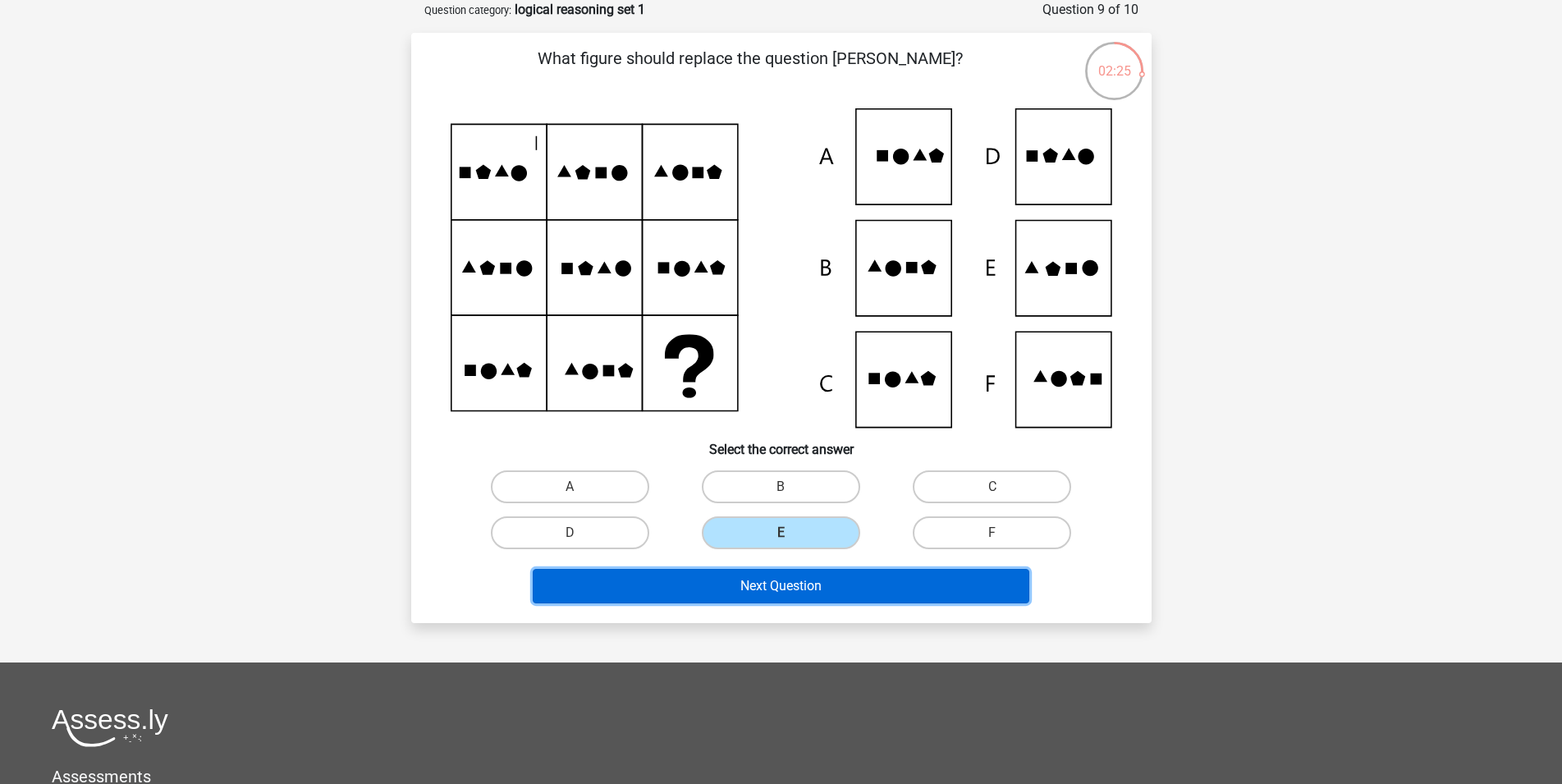
click at [787, 593] on button "Next Question" at bounding box center [781, 585] width 497 height 34
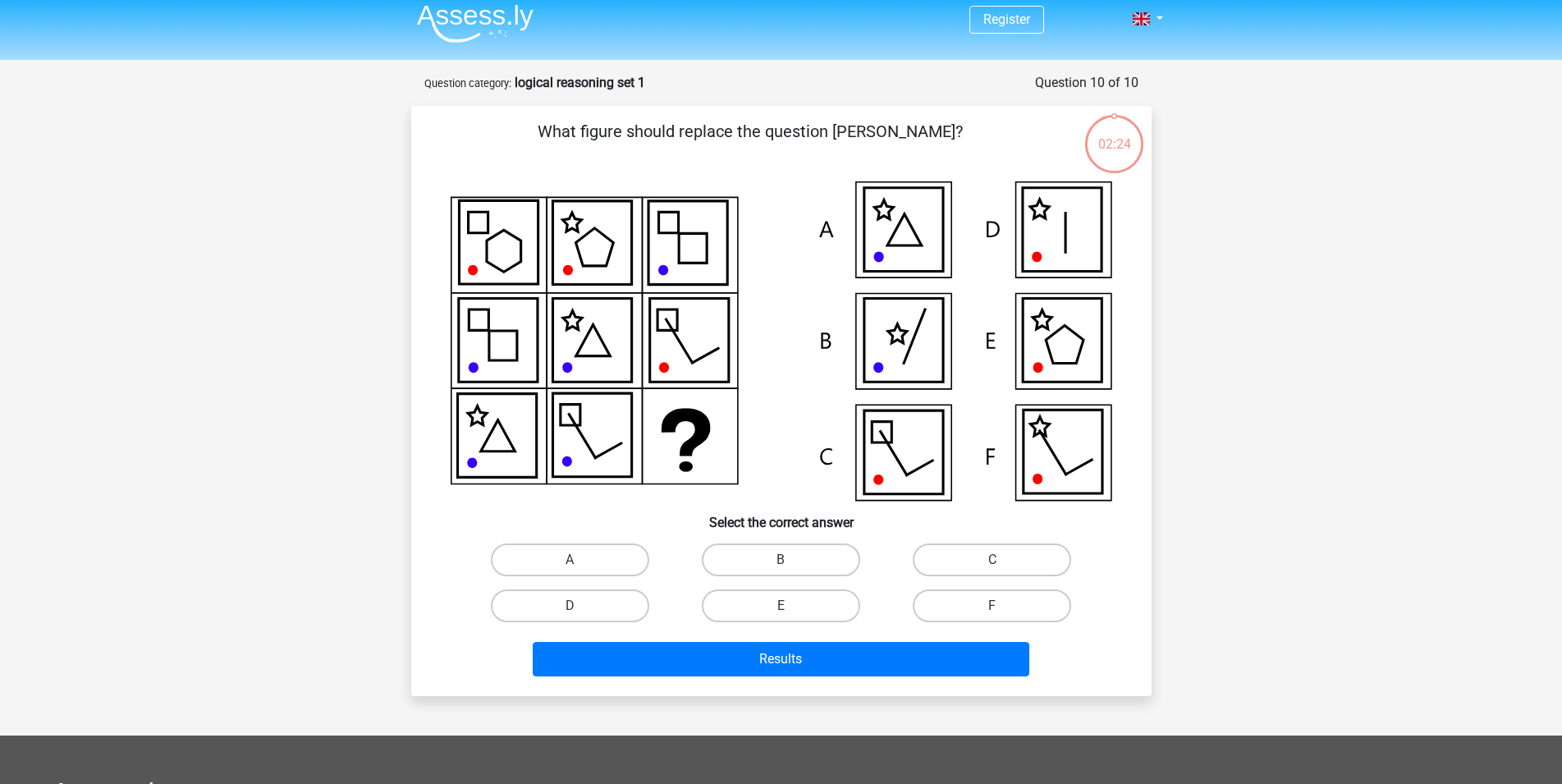
scroll to position [0, 0]
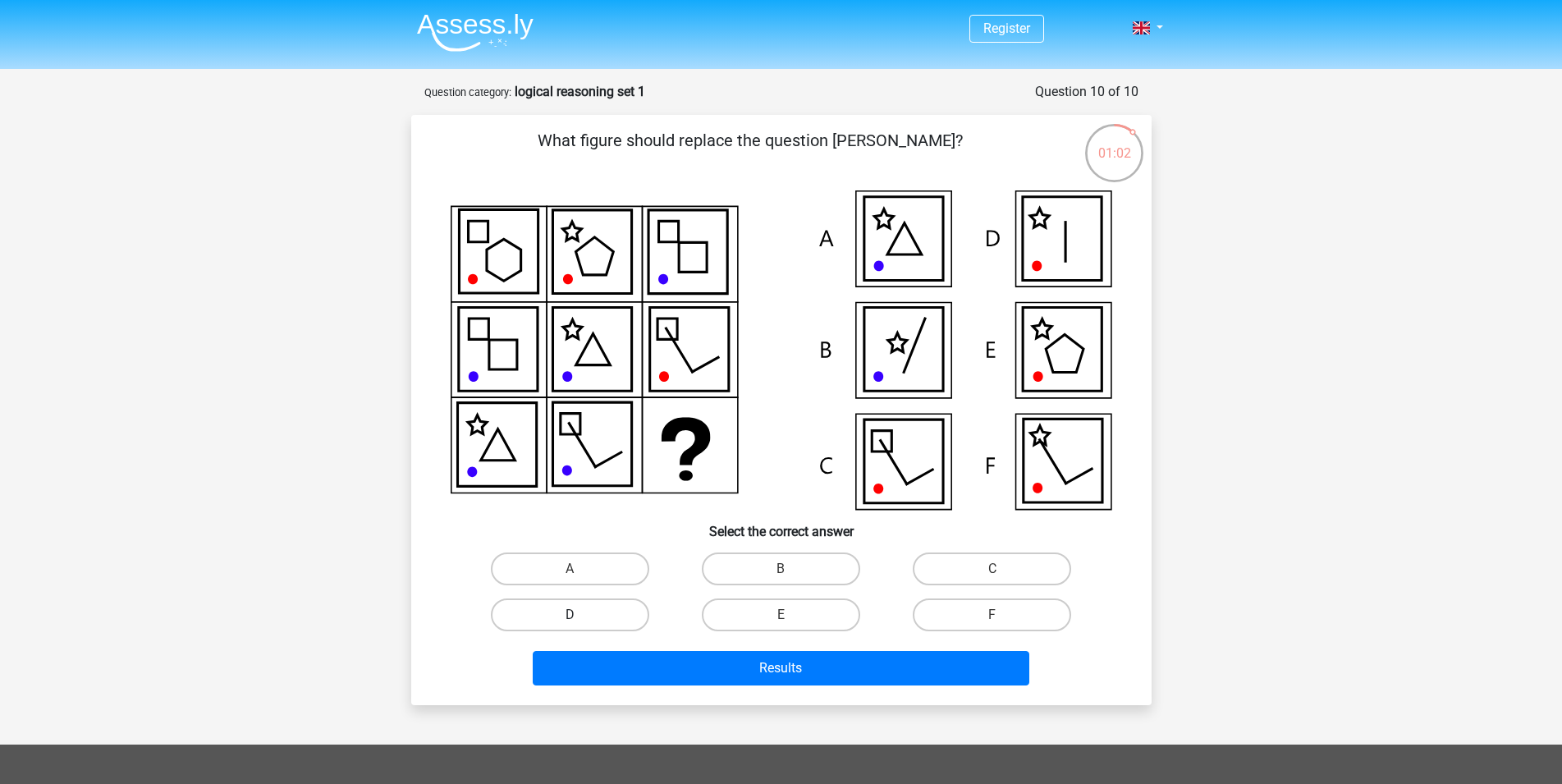
click at [583, 610] on label "D" at bounding box center [569, 614] width 158 height 33
click at [580, 614] on input "D" at bounding box center [575, 620] width 11 height 11
radio input "true"
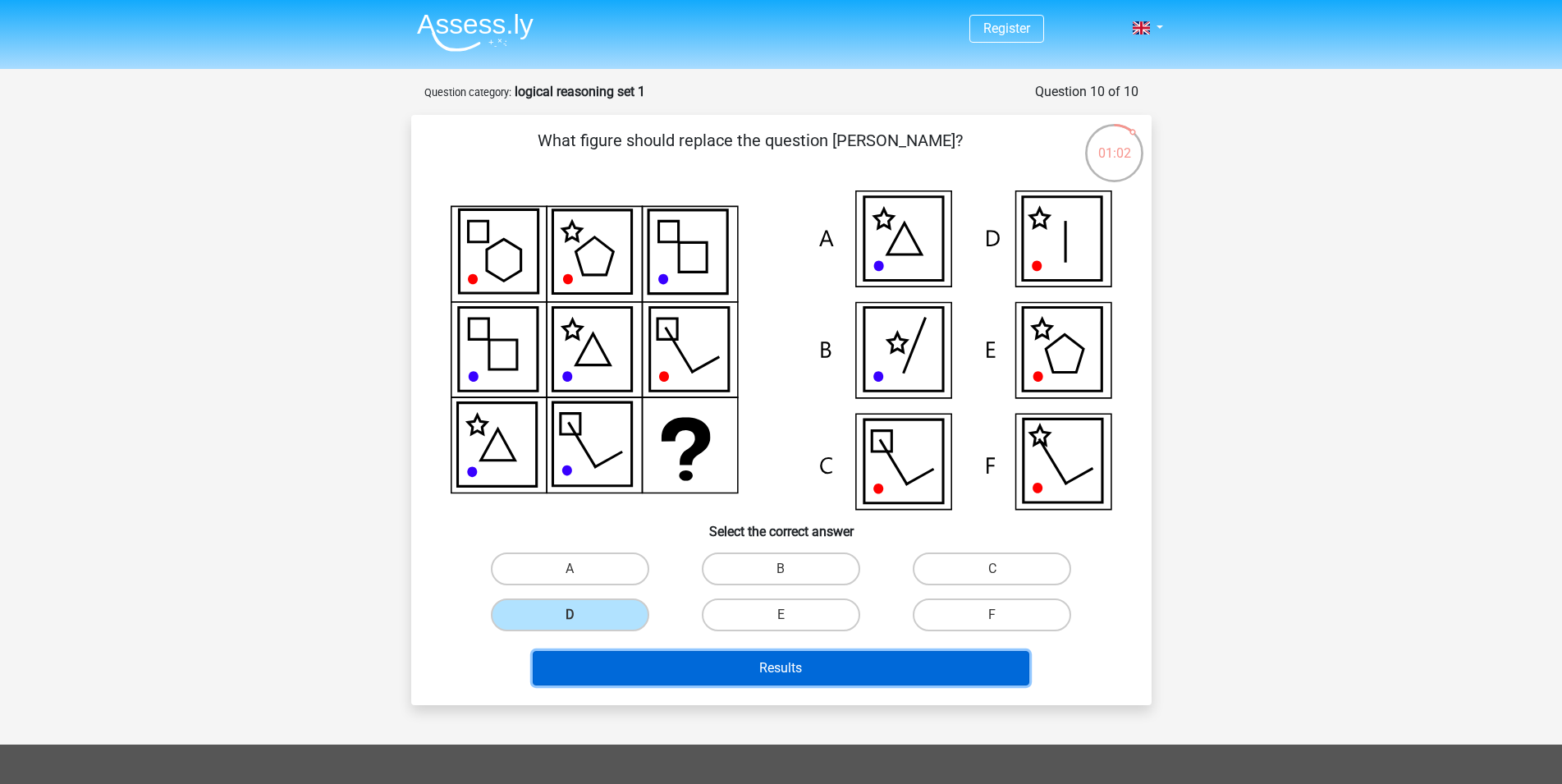
click at [804, 672] on button "Results" at bounding box center [781, 667] width 497 height 34
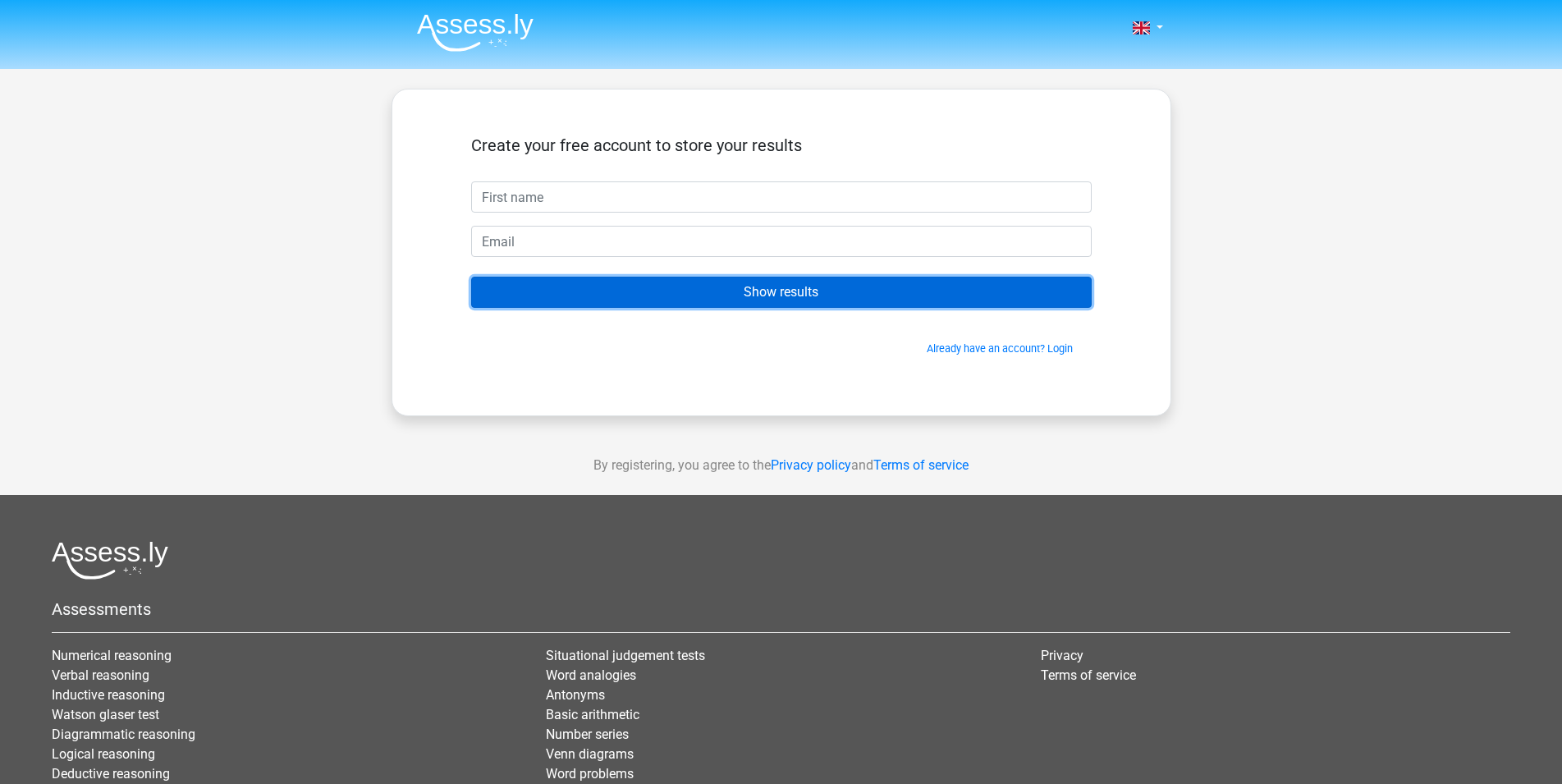
click at [796, 299] on input "Show results" at bounding box center [781, 292] width 621 height 31
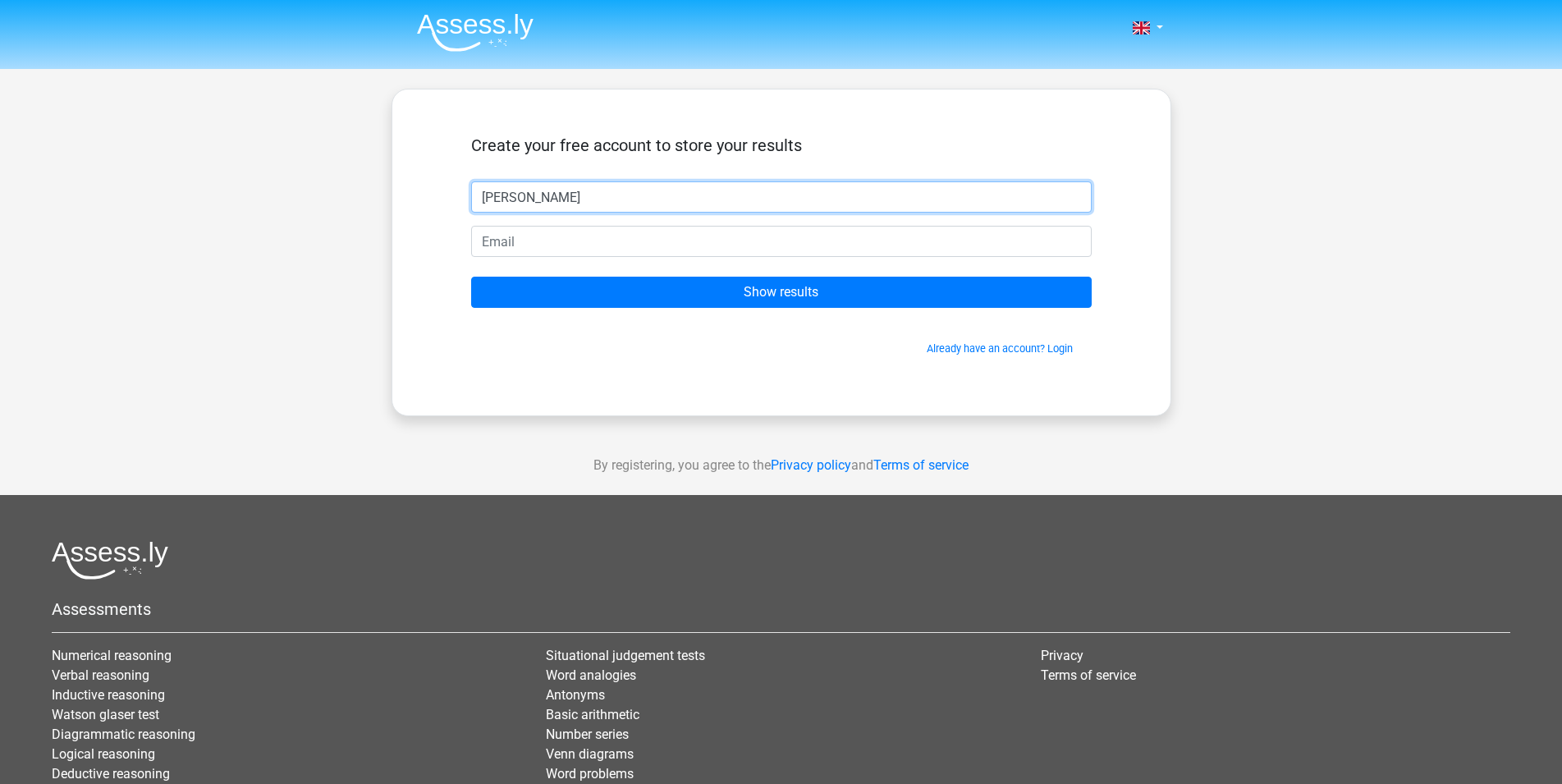
type input "[PERSON_NAME]"
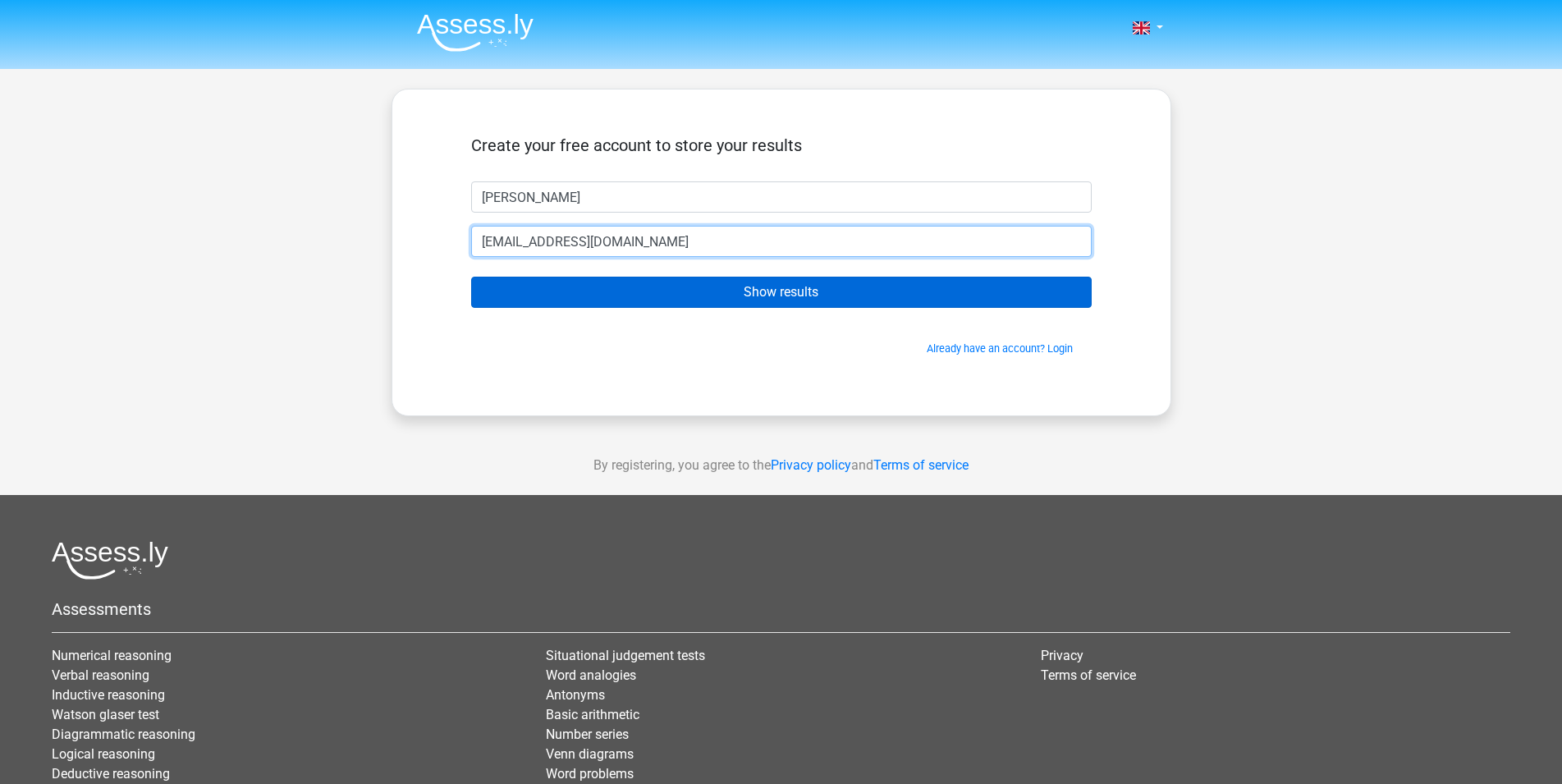
type input "asd@hotmail.com"
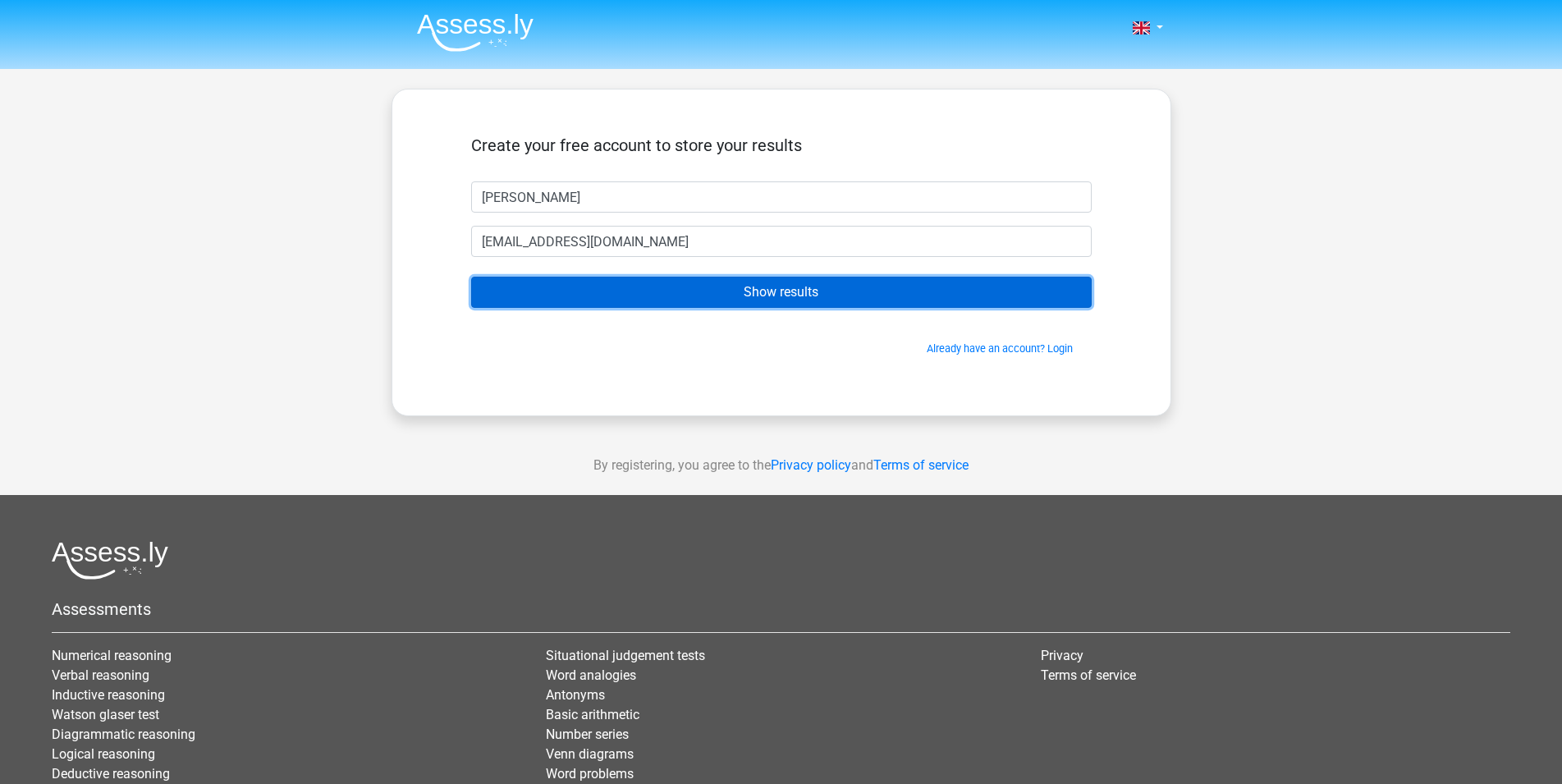
click at [767, 293] on input "Show results" at bounding box center [781, 292] width 621 height 31
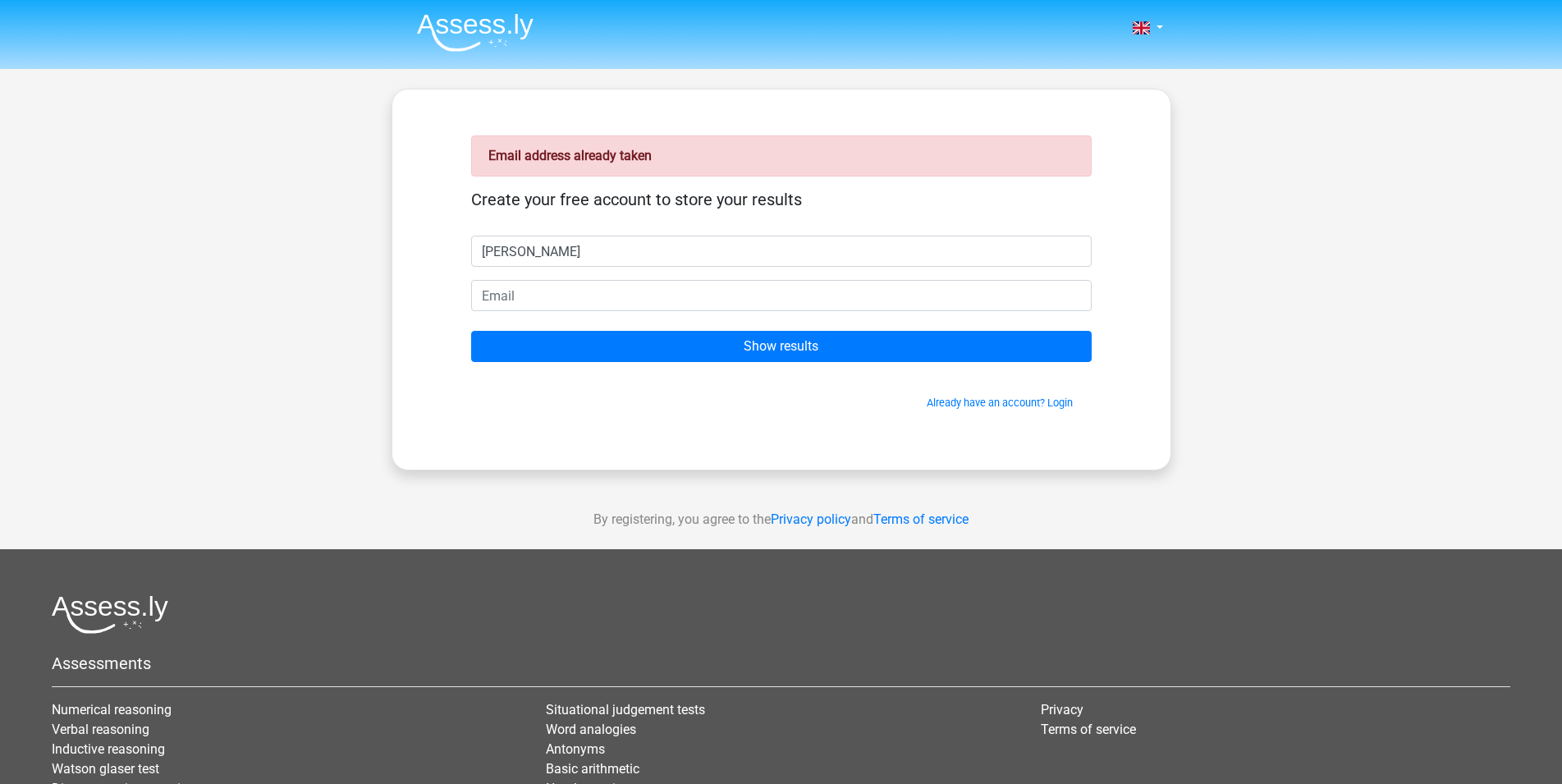
type input "[PERSON_NAME]"
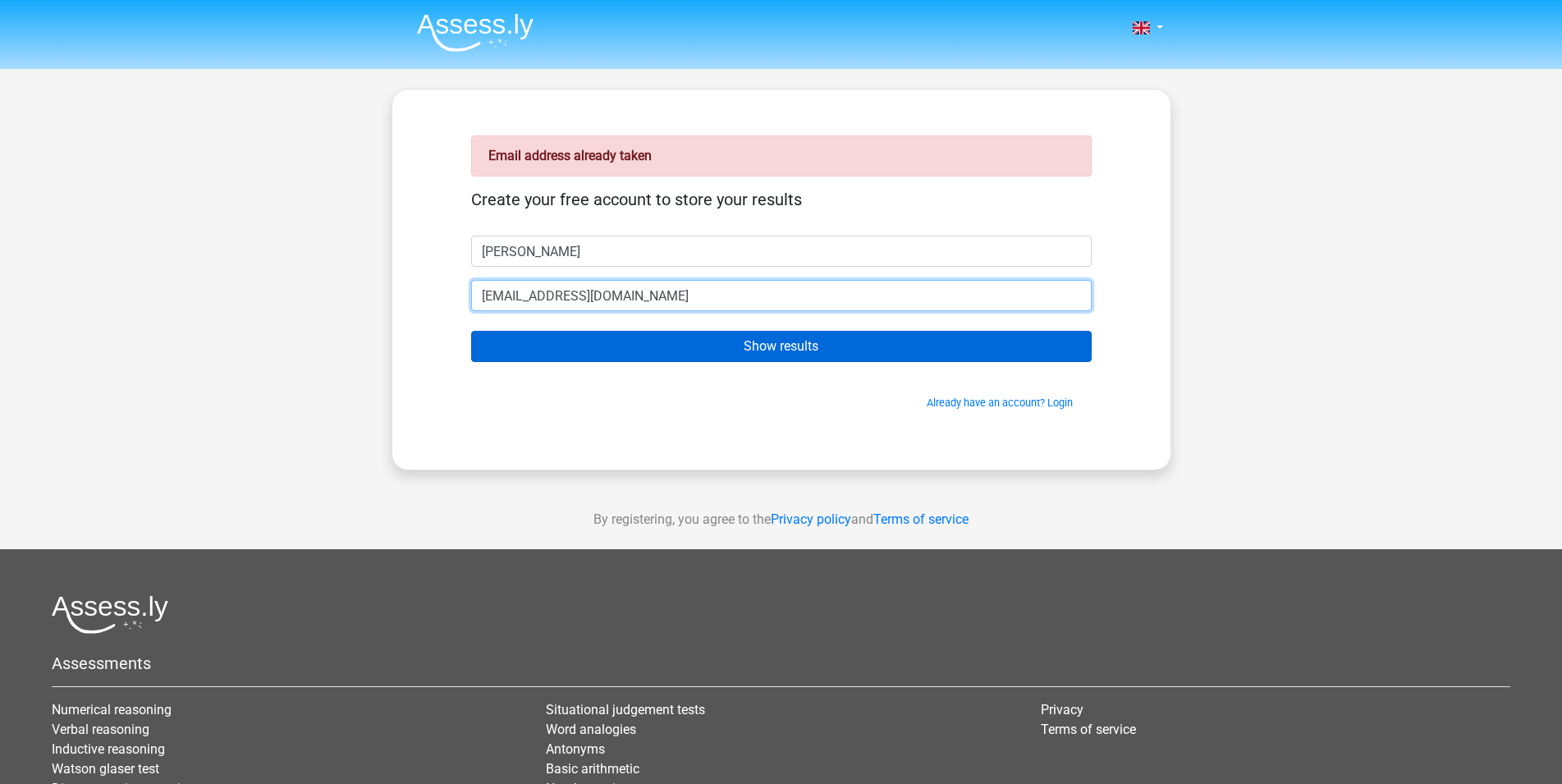
type input "[EMAIL_ADDRESS][DOMAIN_NAME]"
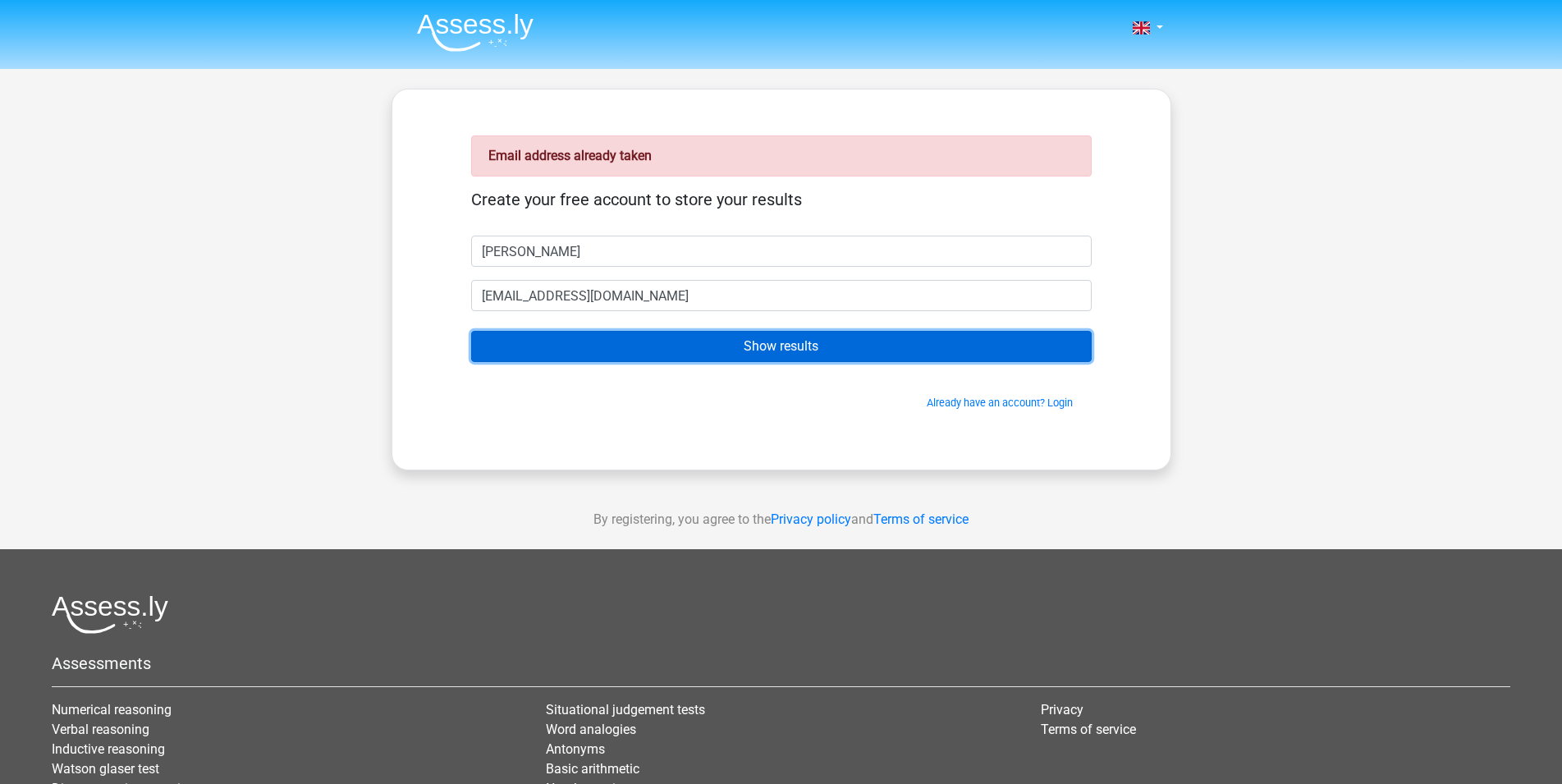
click at [764, 346] on input "Show results" at bounding box center [781, 346] width 621 height 31
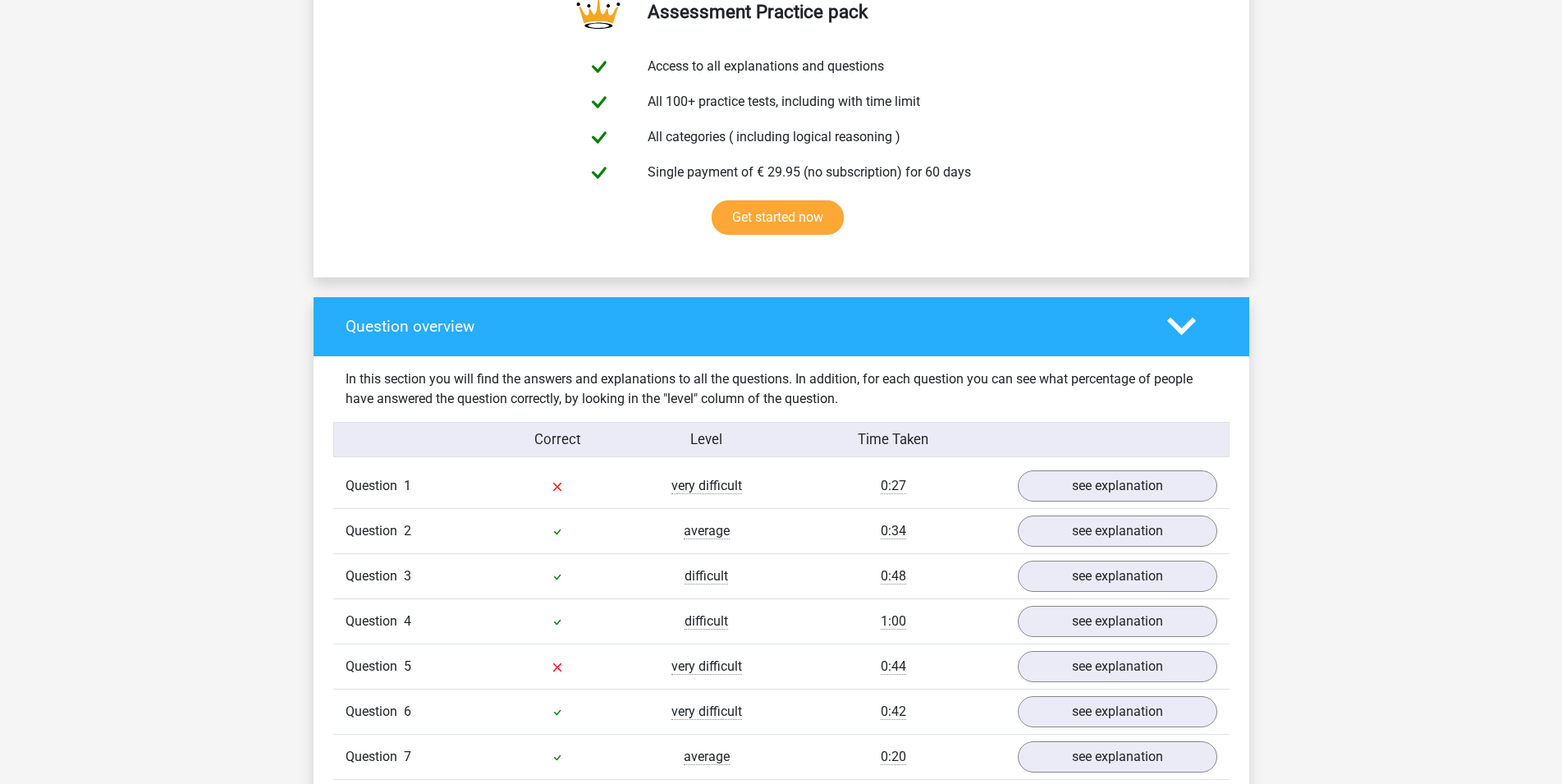
scroll to position [1172, 0]
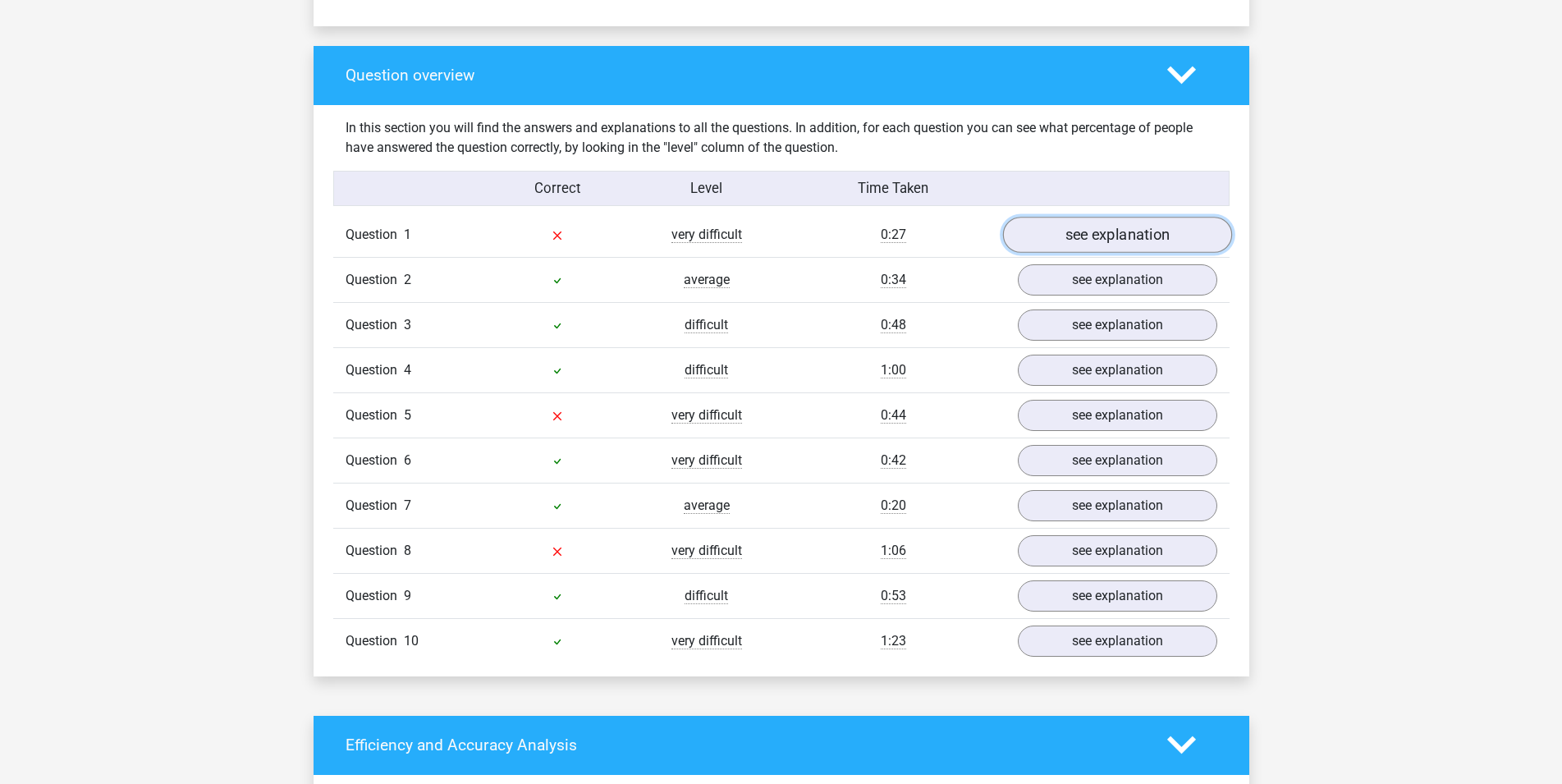
click at [1082, 236] on link "see explanation" at bounding box center [1116, 234] width 229 height 36
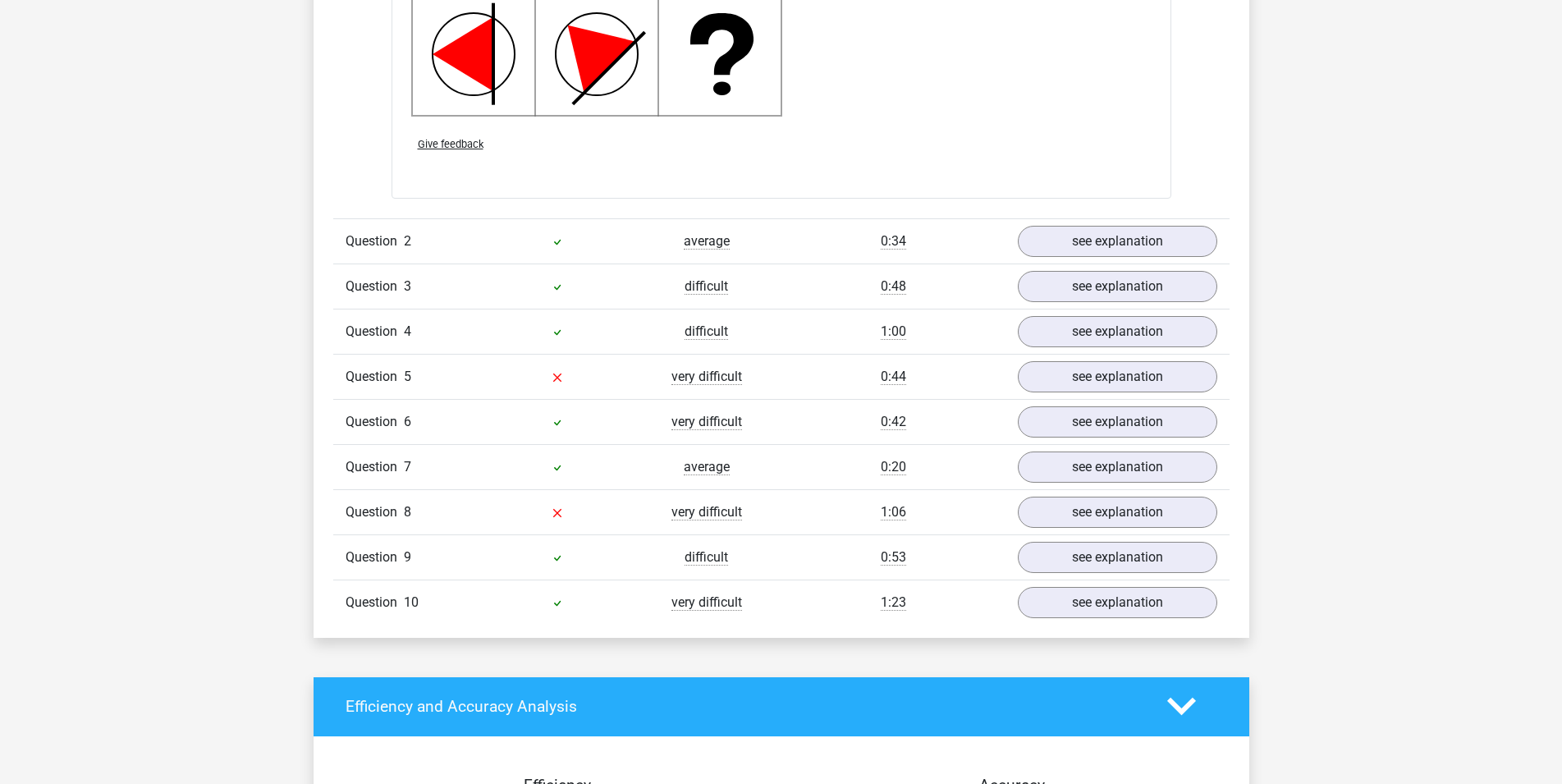
scroll to position [2344, 0]
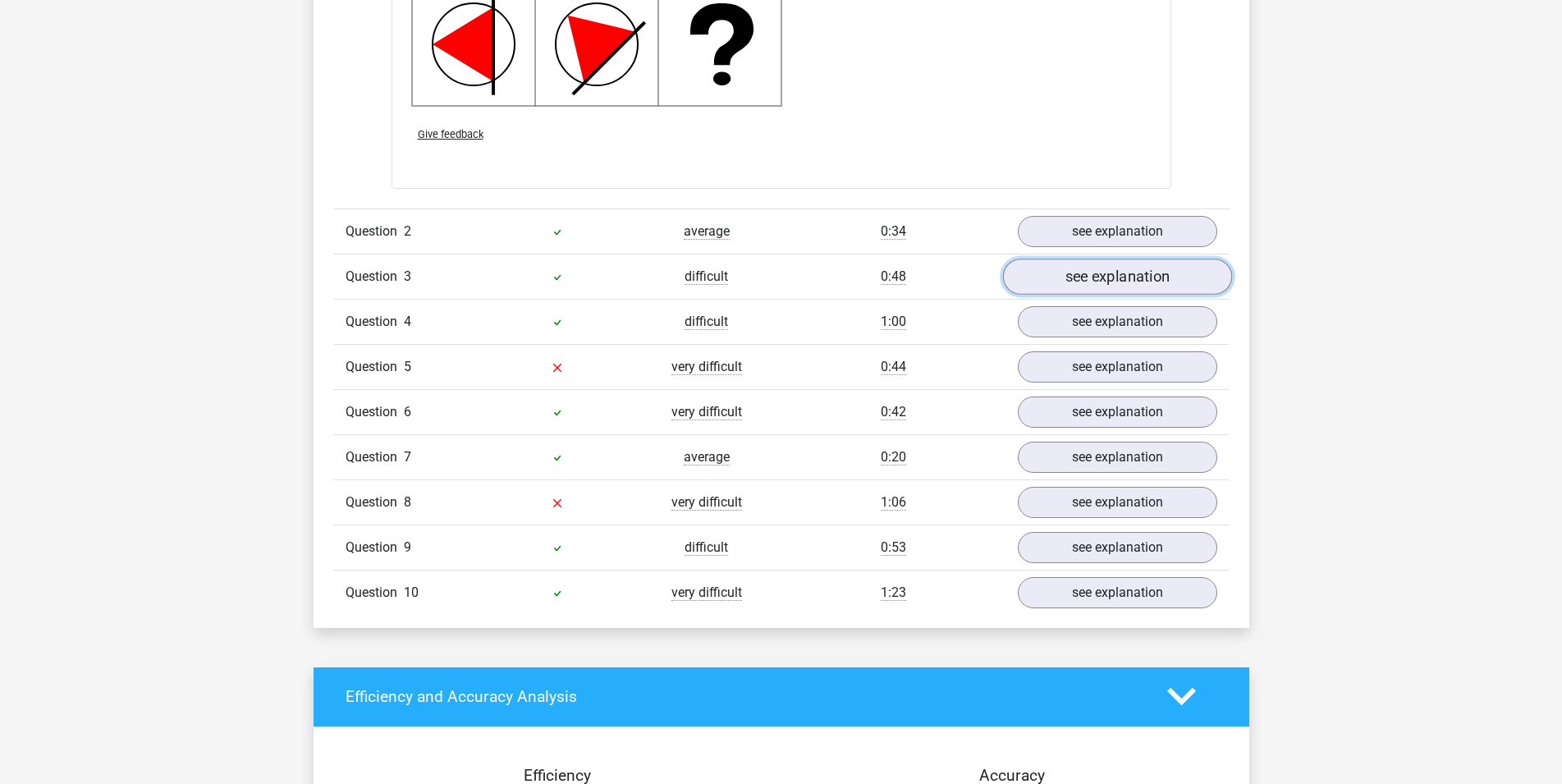
click at [1138, 281] on link "see explanation" at bounding box center [1116, 276] width 229 height 36
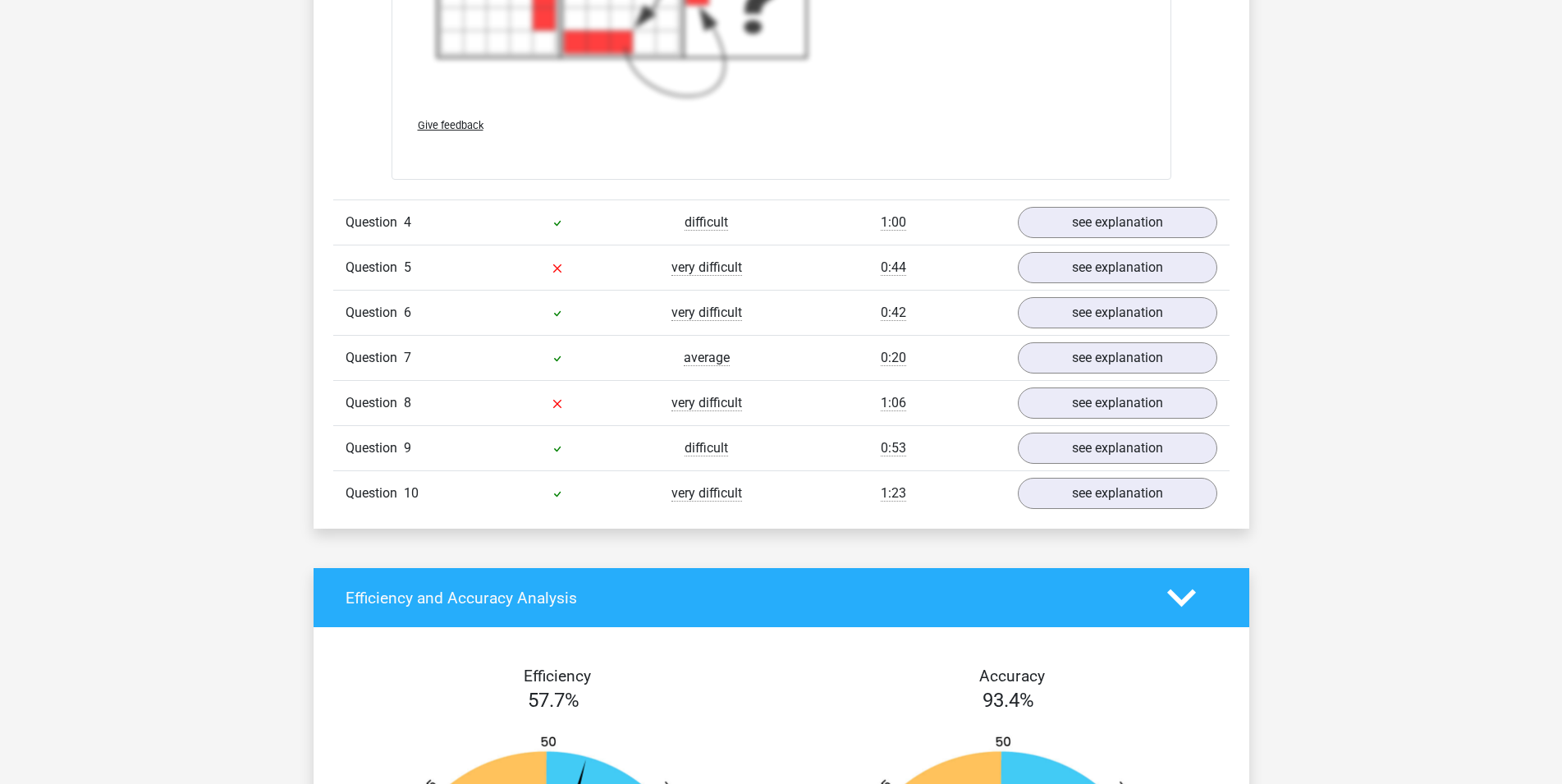
scroll to position [3683, 0]
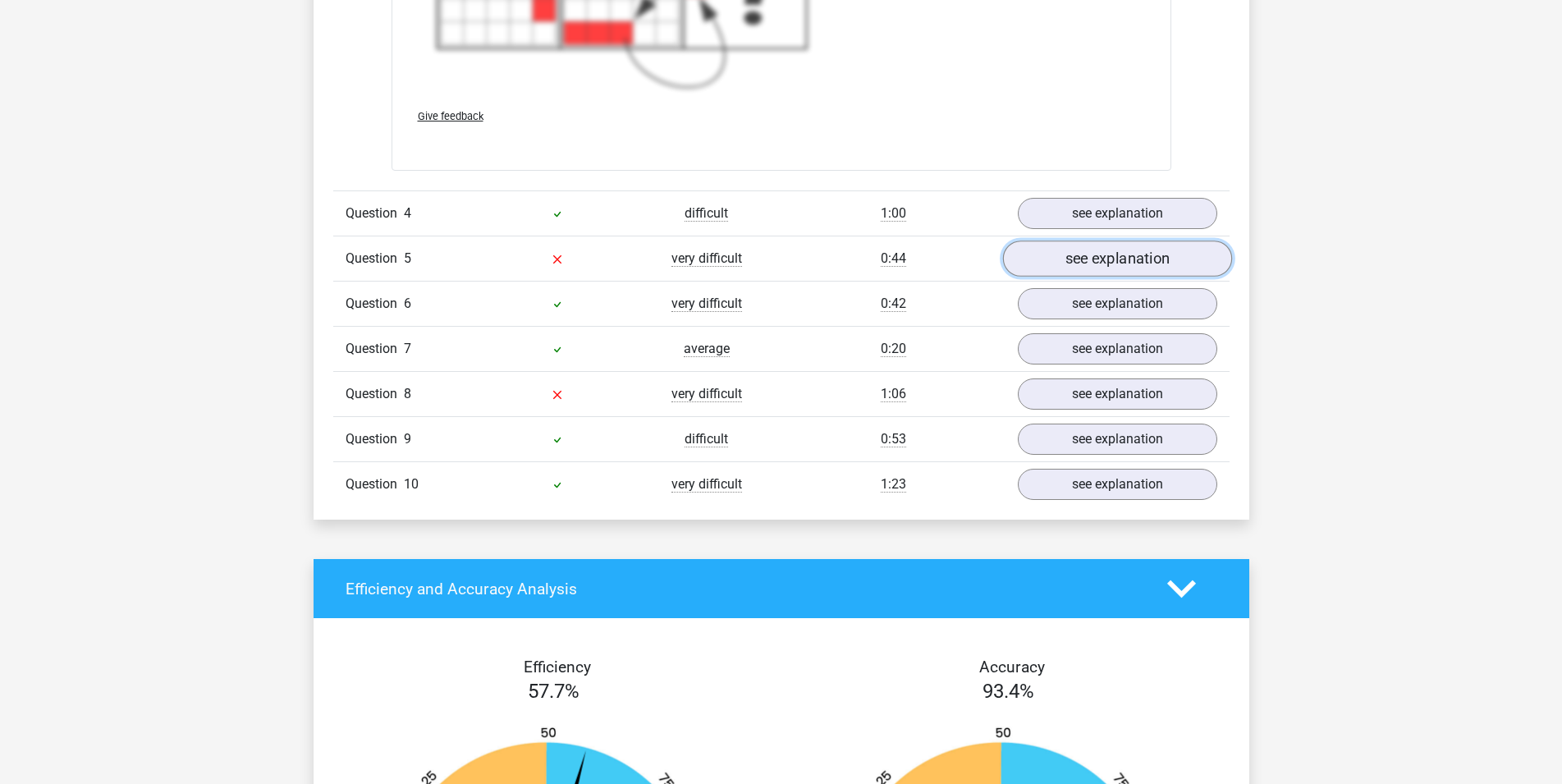
click at [1131, 255] on link "see explanation" at bounding box center [1116, 258] width 229 height 36
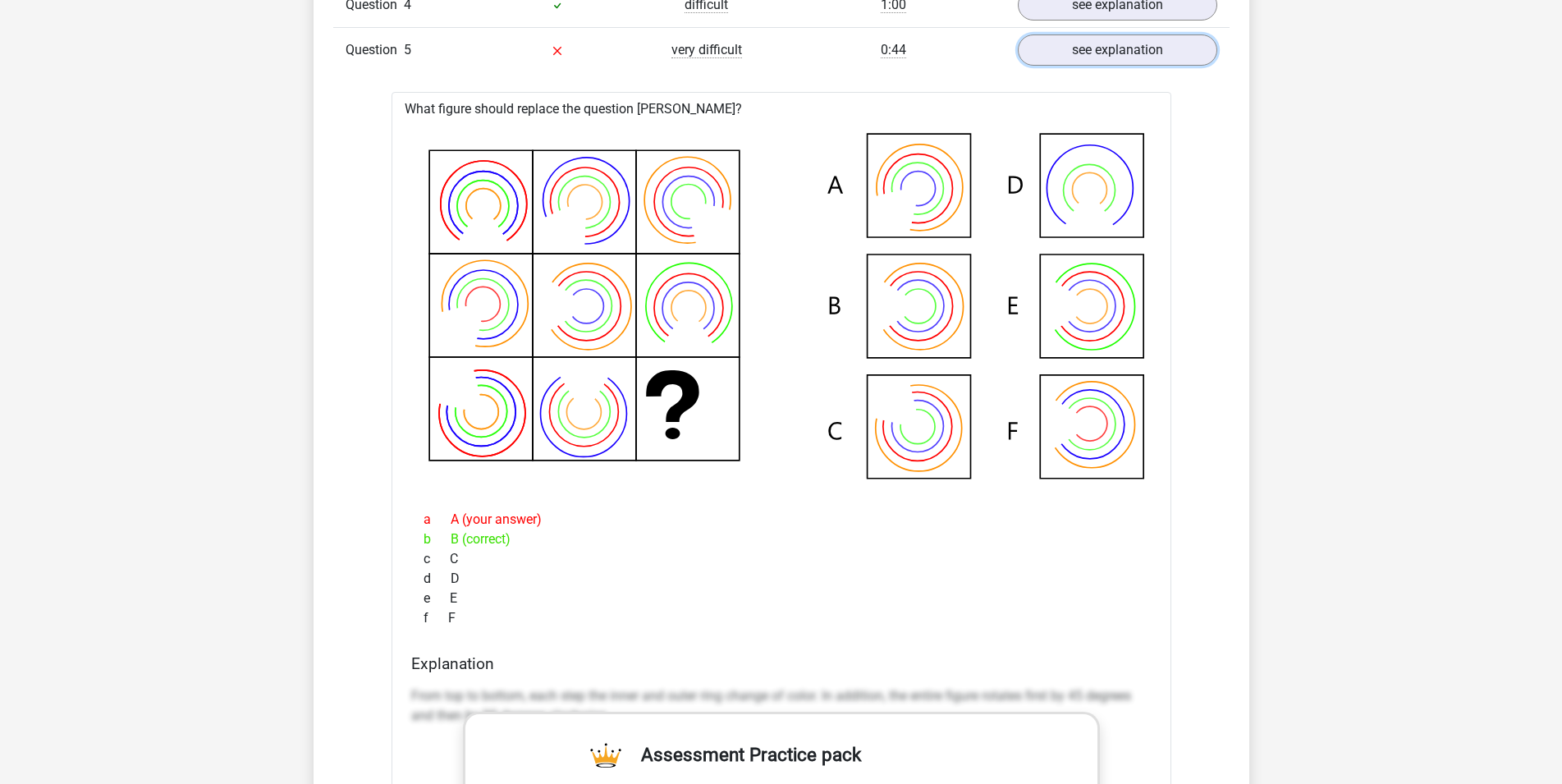
scroll to position [3851, 0]
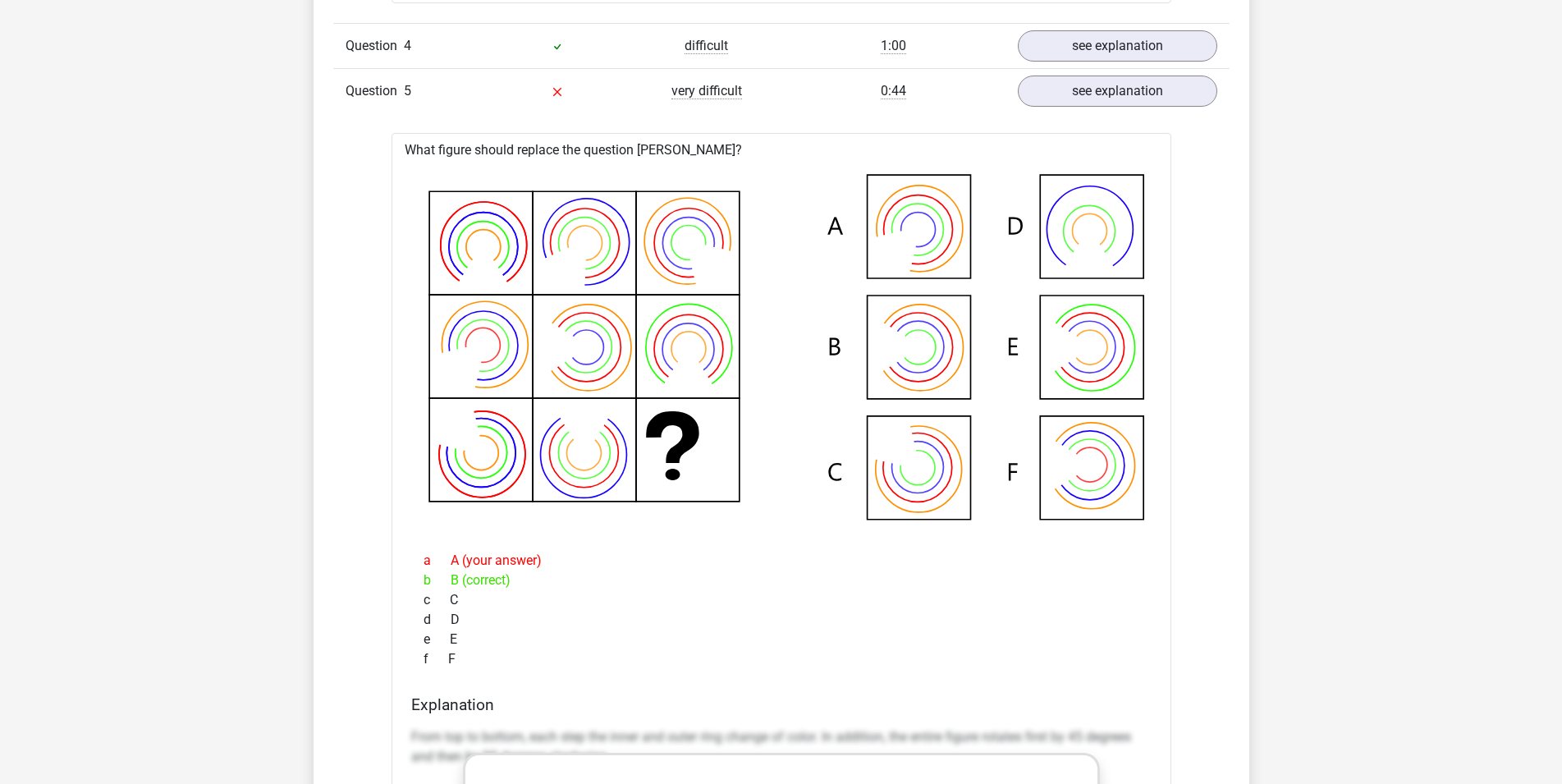
drag, startPoint x: 453, startPoint y: 585, endPoint x: 499, endPoint y: 584, distance: 46.0
click at [473, 582] on div "b B (correct)" at bounding box center [781, 580] width 741 height 19
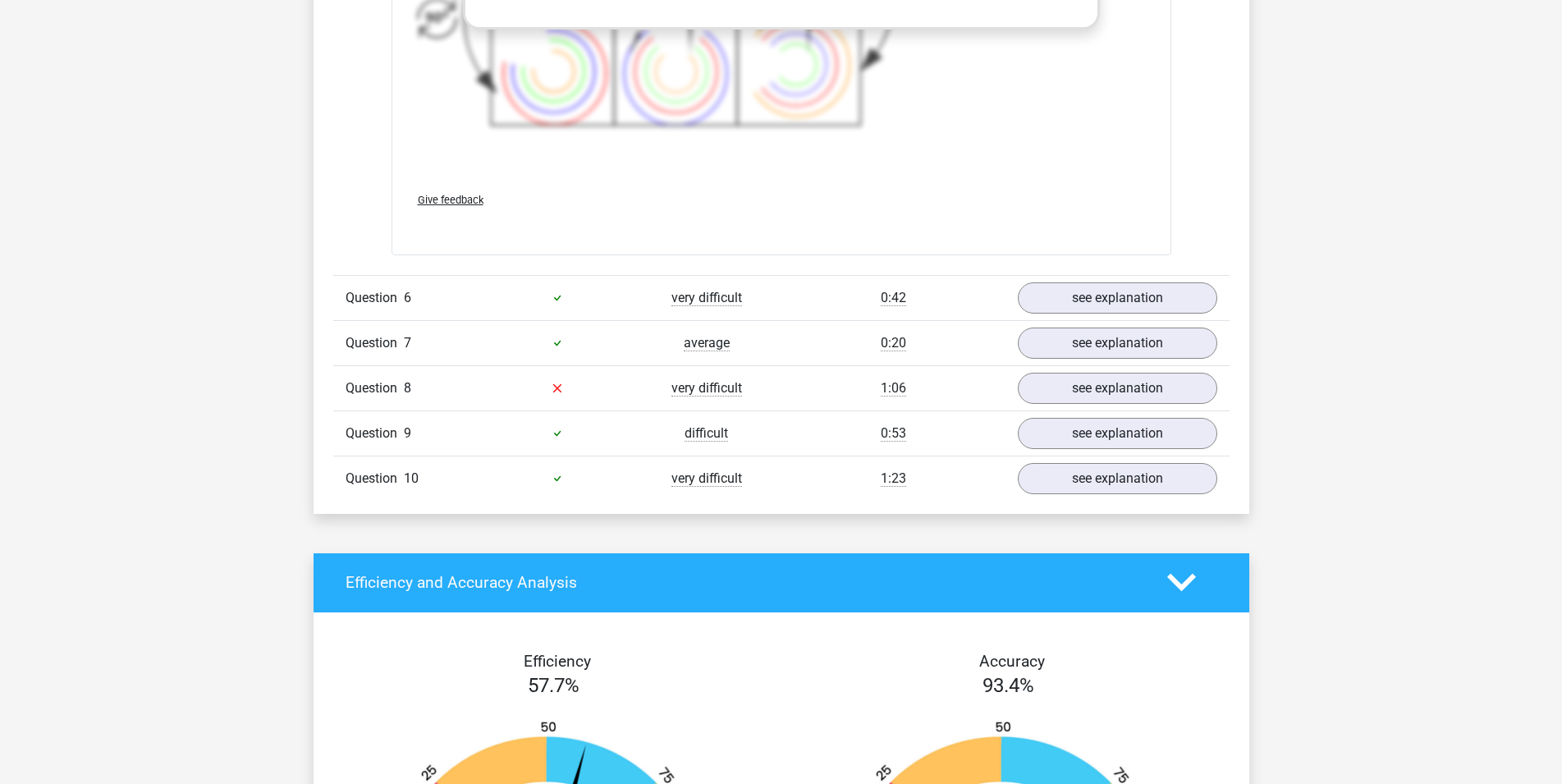
scroll to position [5023, 0]
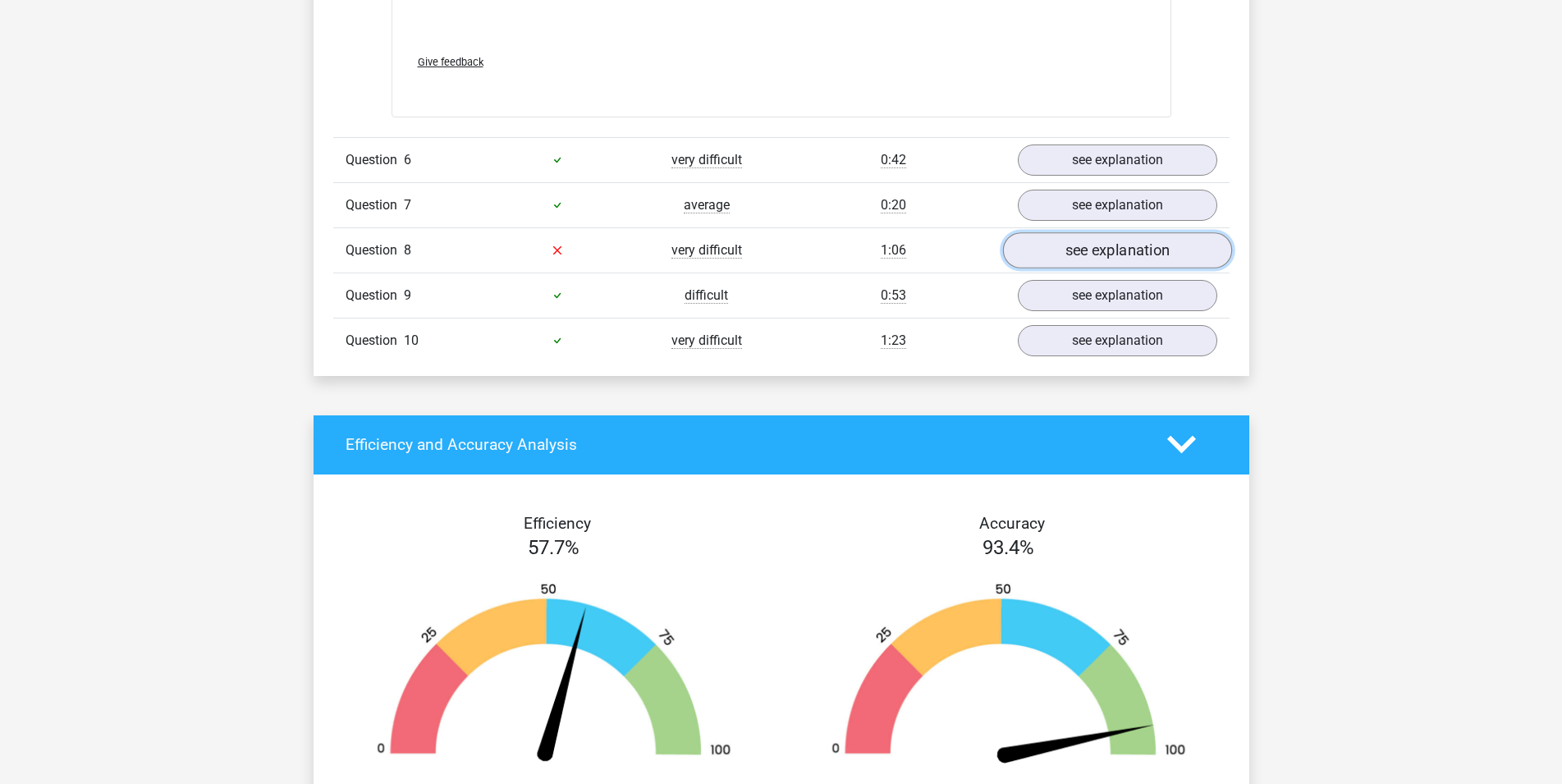
click at [1098, 250] on link "see explanation" at bounding box center [1116, 250] width 229 height 36
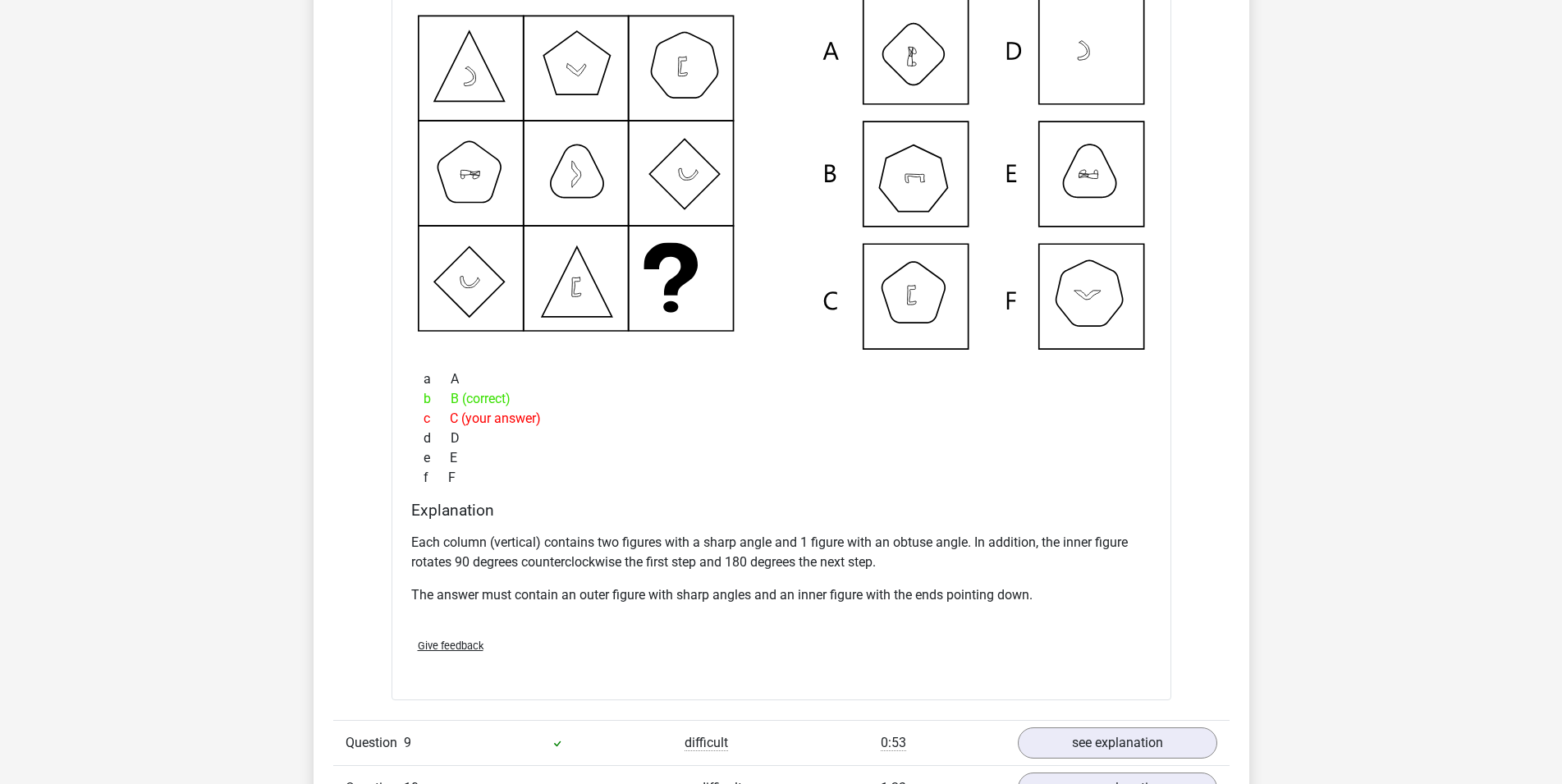
scroll to position [5358, 0]
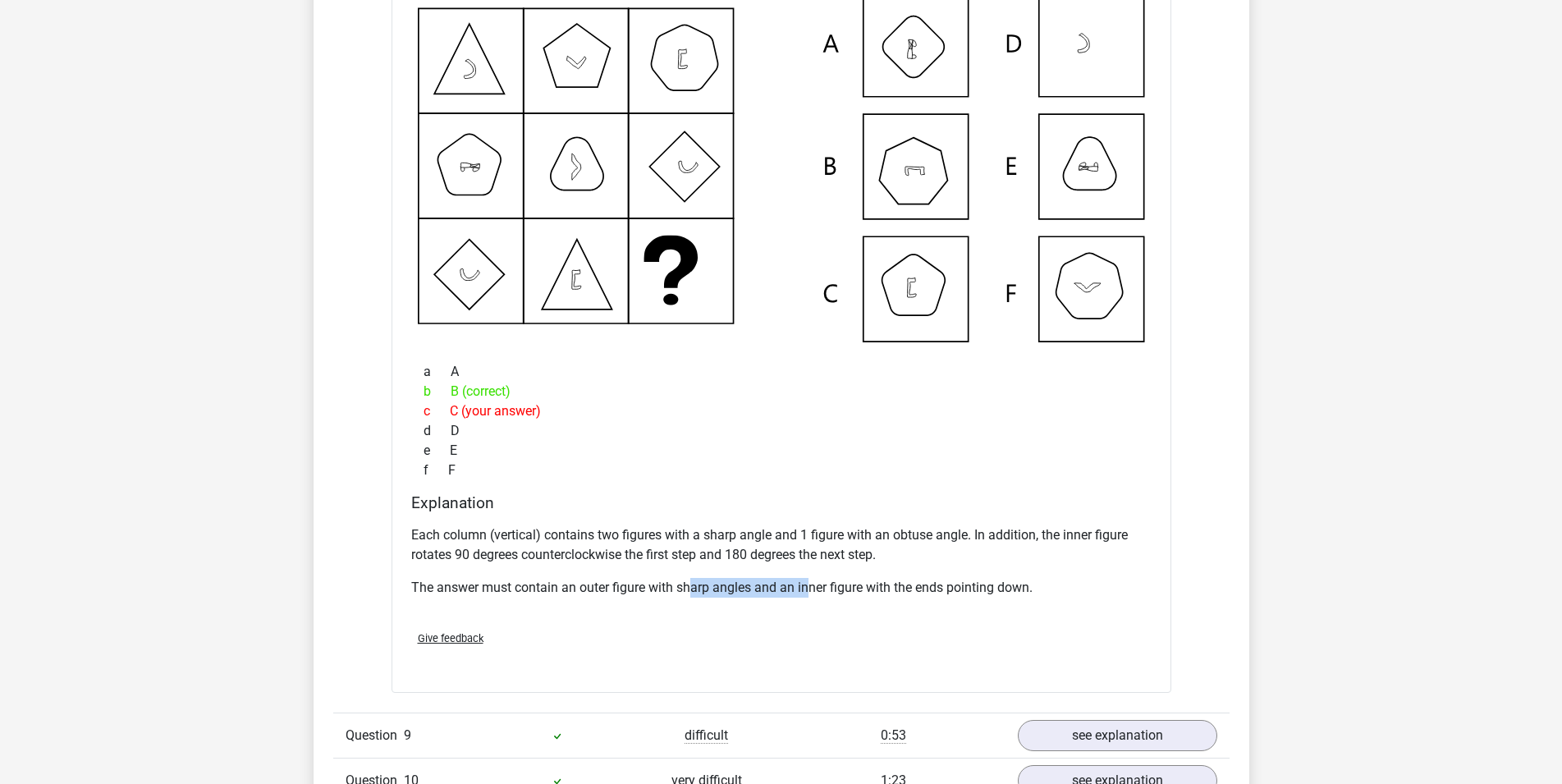
drag, startPoint x: 693, startPoint y: 591, endPoint x: 810, endPoint y: 590, distance: 117.0
click at [810, 590] on p "The answer must contain an outer figure with sharp angles and an inner figure w…" at bounding box center [781, 588] width 741 height 19
click at [890, 586] on p "The answer must contain an outer figure with sharp angles and an inner figure w…" at bounding box center [781, 588] width 741 height 19
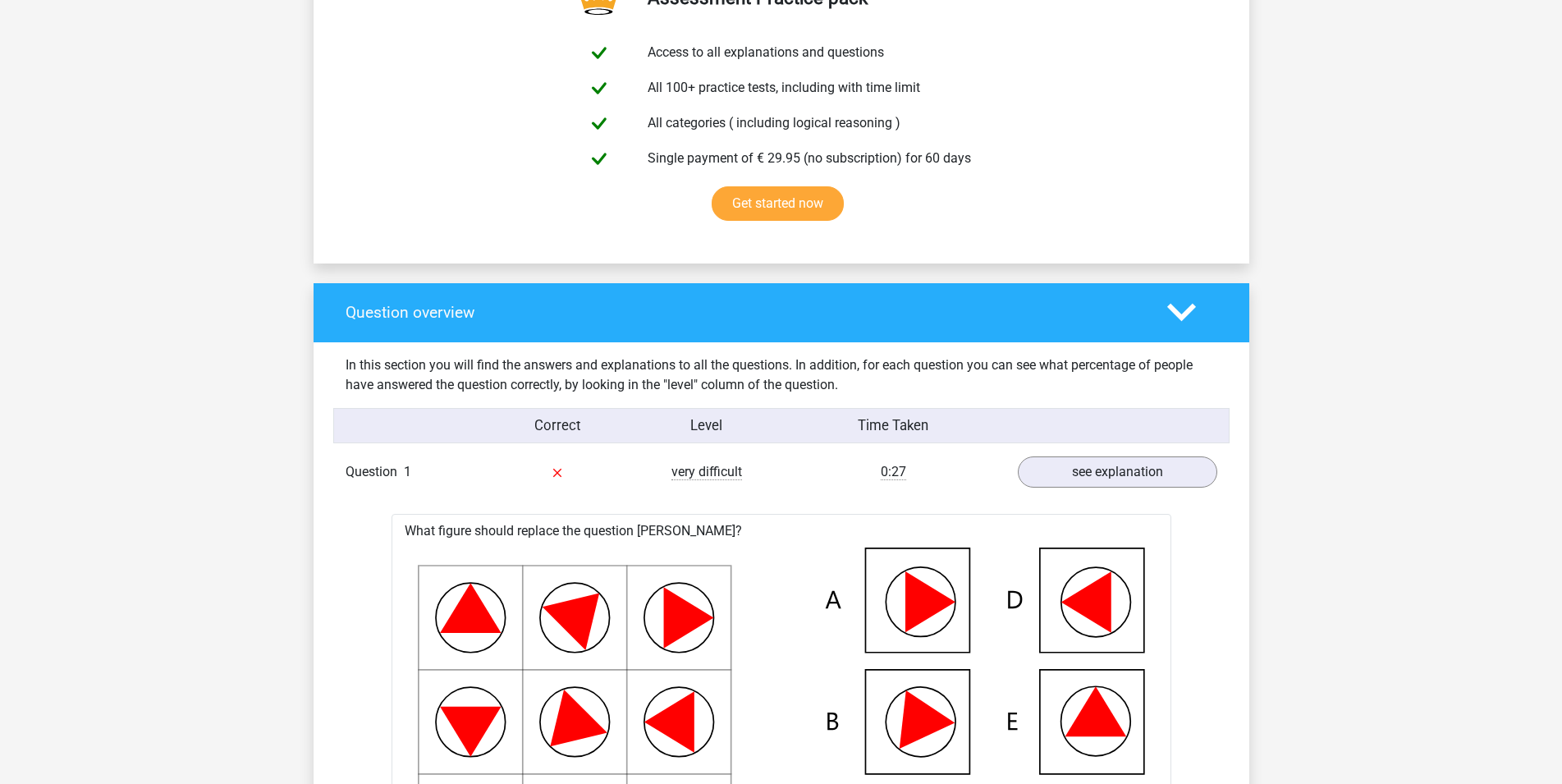
scroll to position [0, 0]
